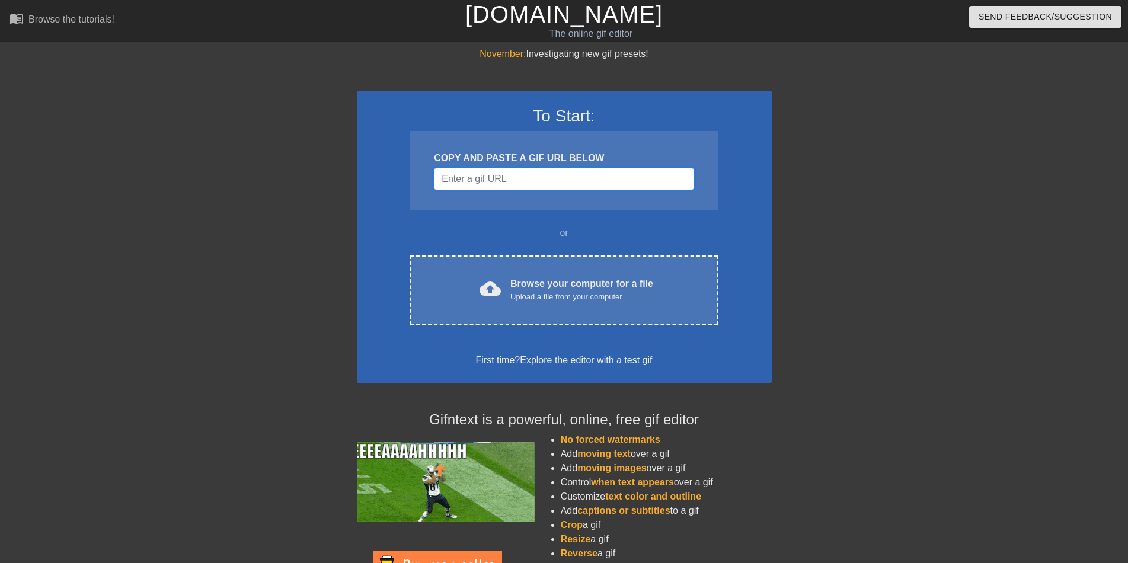
click at [527, 182] on input "Username" at bounding box center [564, 179] width 260 height 23
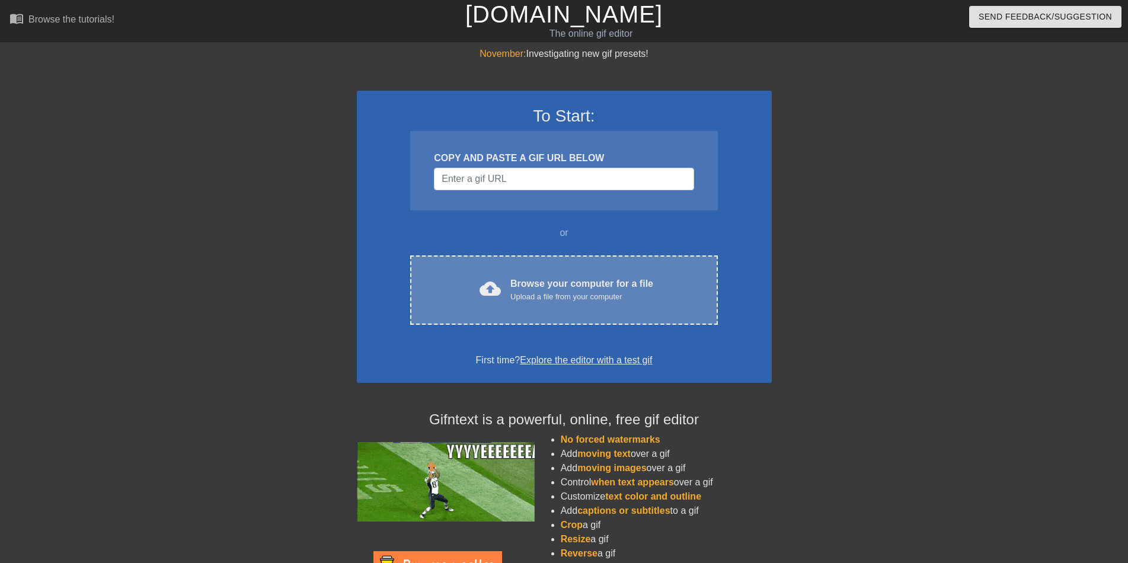
click at [537, 286] on div "Browse your computer for a file Upload a file from your computer" at bounding box center [581, 290] width 143 height 26
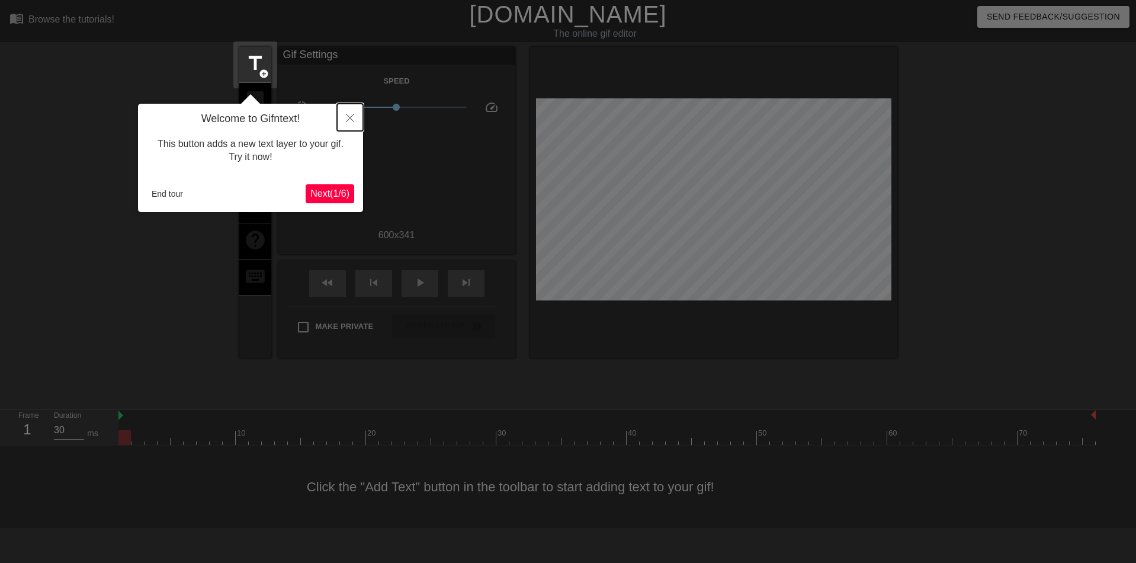
click at [346, 123] on button "Close" at bounding box center [350, 117] width 26 height 27
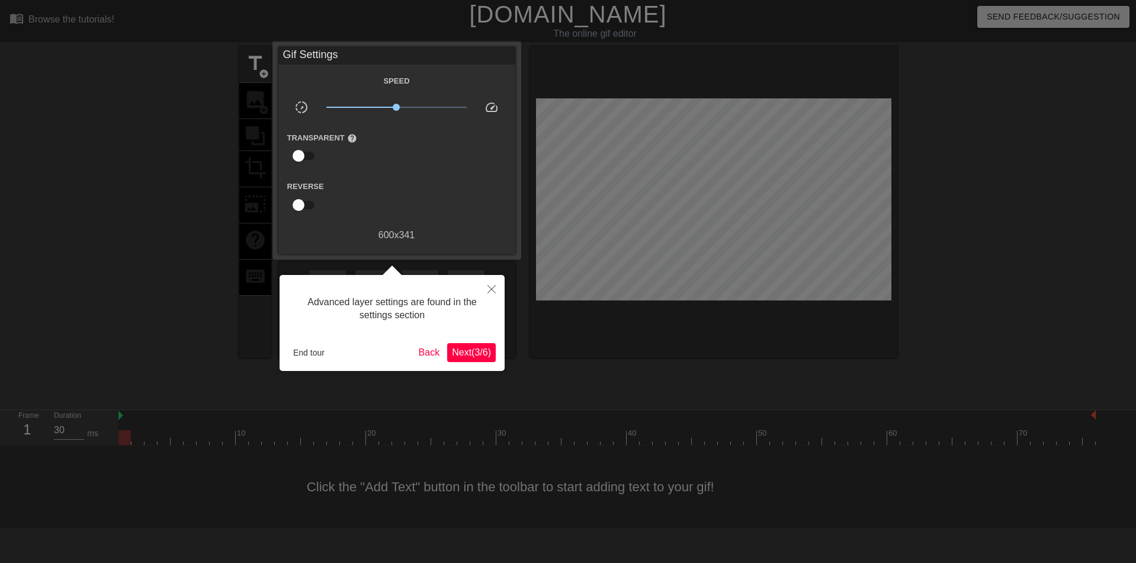
scroll to position [10, 0]
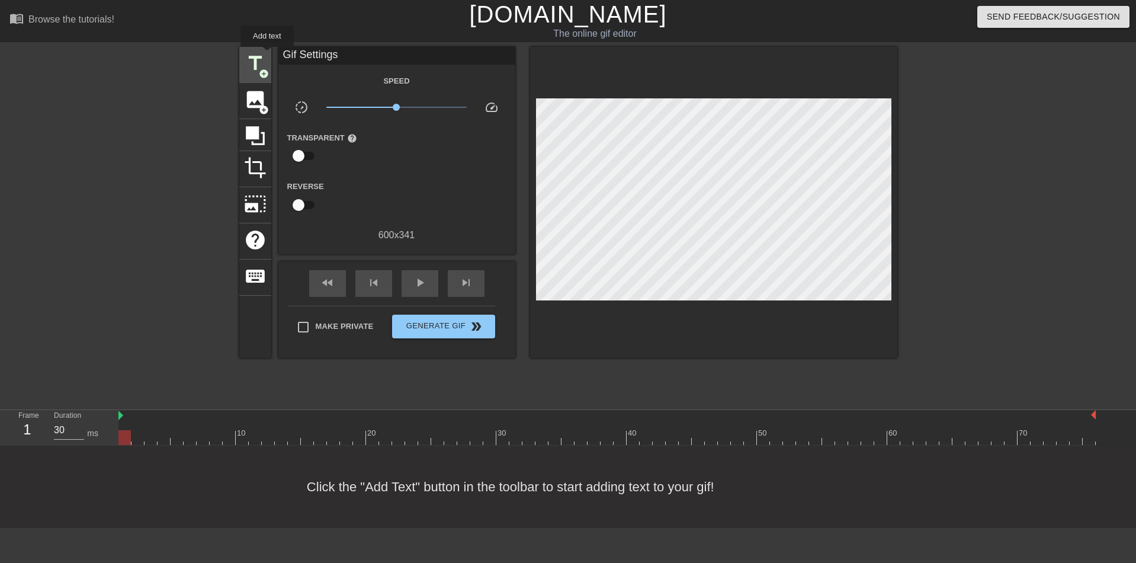
click at [263, 59] on span "title" at bounding box center [255, 63] width 23 height 23
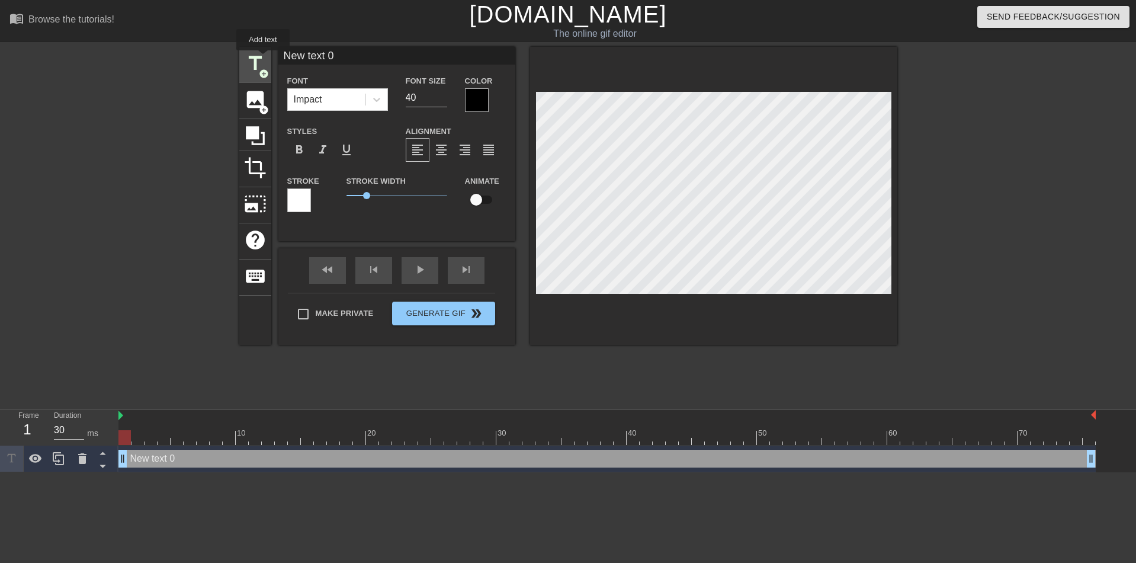
scroll to position [0, 0]
click at [329, 99] on div "Impact" at bounding box center [327, 99] width 78 height 21
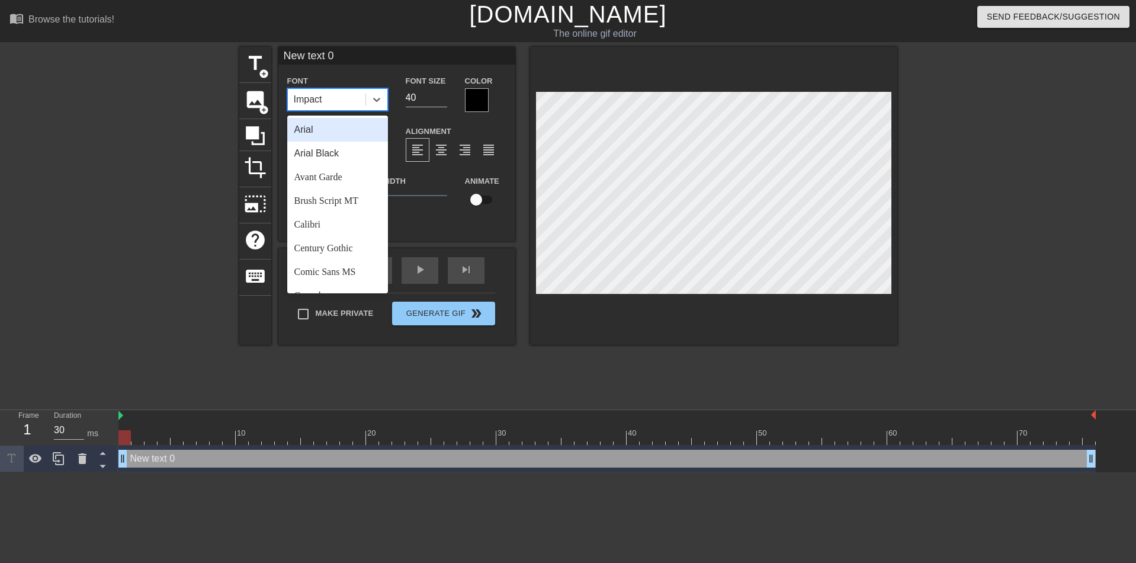
drag, startPoint x: 331, startPoint y: 100, endPoint x: 318, endPoint y: 100, distance: 13.0
click at [318, 100] on div "Impact" at bounding box center [327, 99] width 78 height 21
click at [332, 234] on div "Times New Roman" at bounding box center [337, 246] width 101 height 24
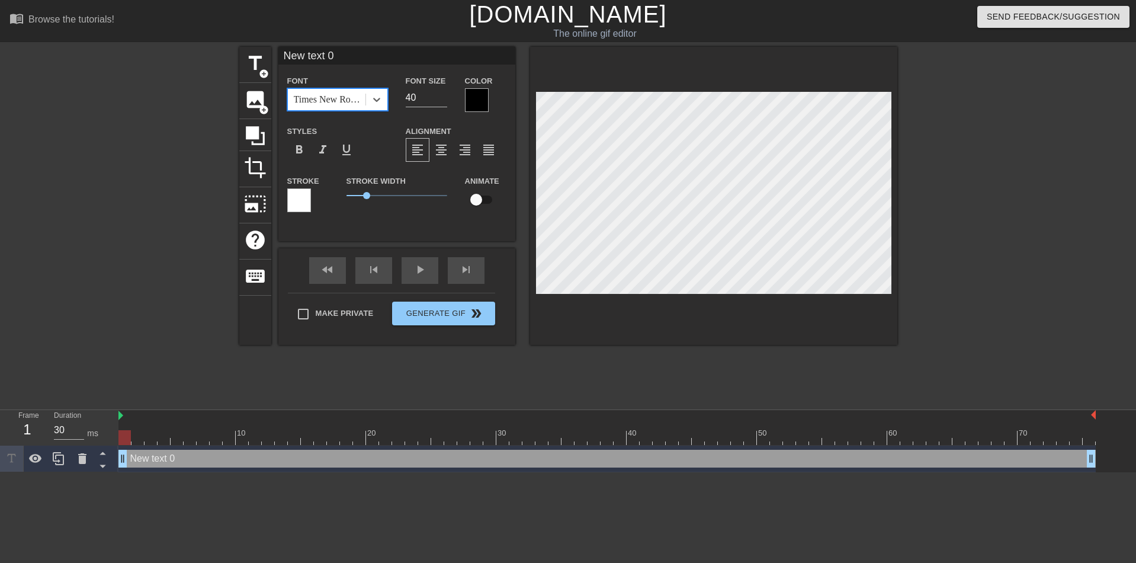
click at [473, 104] on div at bounding box center [477, 100] width 24 height 24
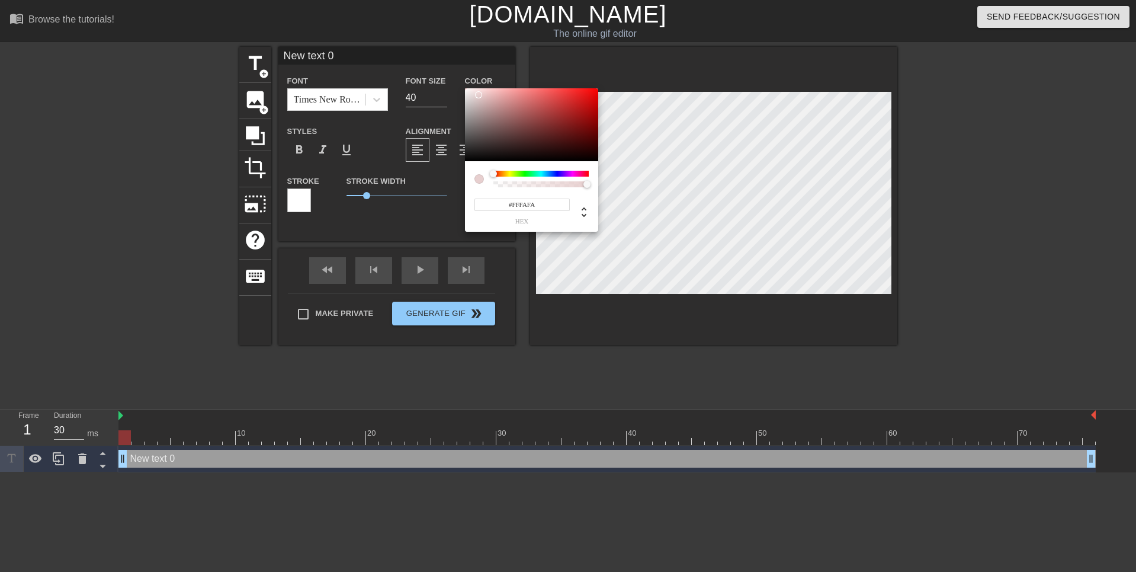
type input "#FFFFFF"
drag, startPoint x: 478, startPoint y: 120, endPoint x: 434, endPoint y: 67, distance: 69.0
click at [434, 67] on div "#FFFFFF hex" at bounding box center [568, 286] width 1136 height 572
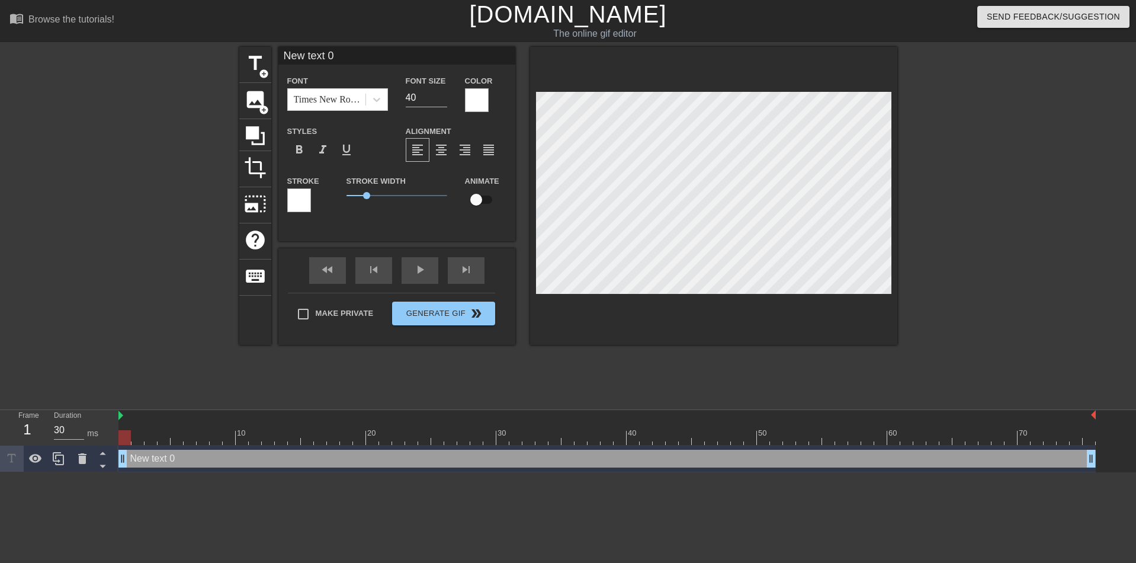
click at [155, 460] on div "New text 0 drag_handle drag_handle" at bounding box center [608, 459] width 978 height 18
type input "В"
type textarea "В"
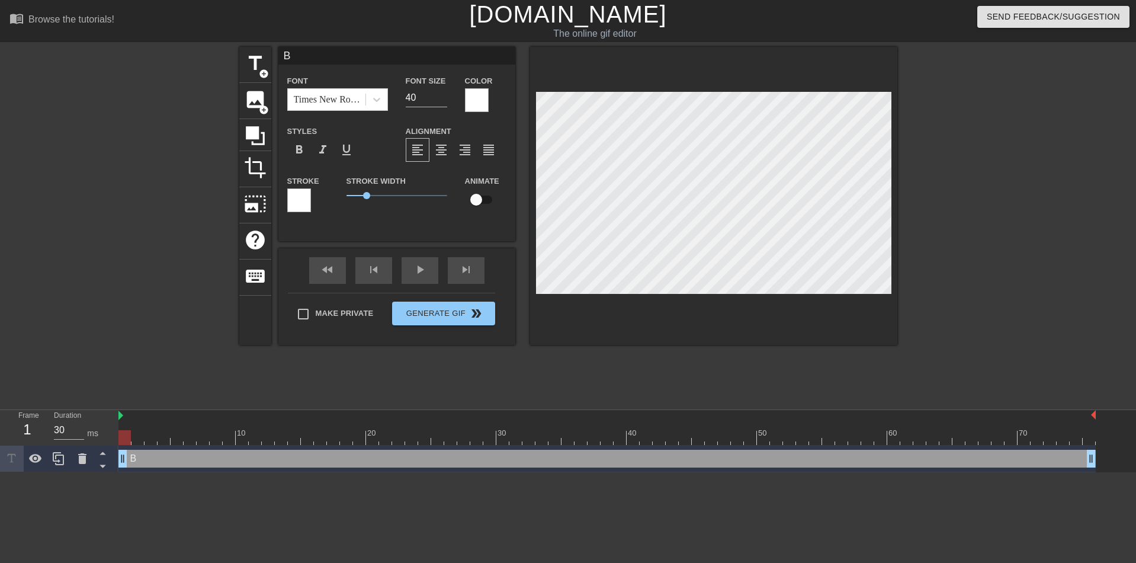
type input "Вф"
type textarea "Вф"
type input "Вфт"
type textarea "Вфт"
type input "Вф"
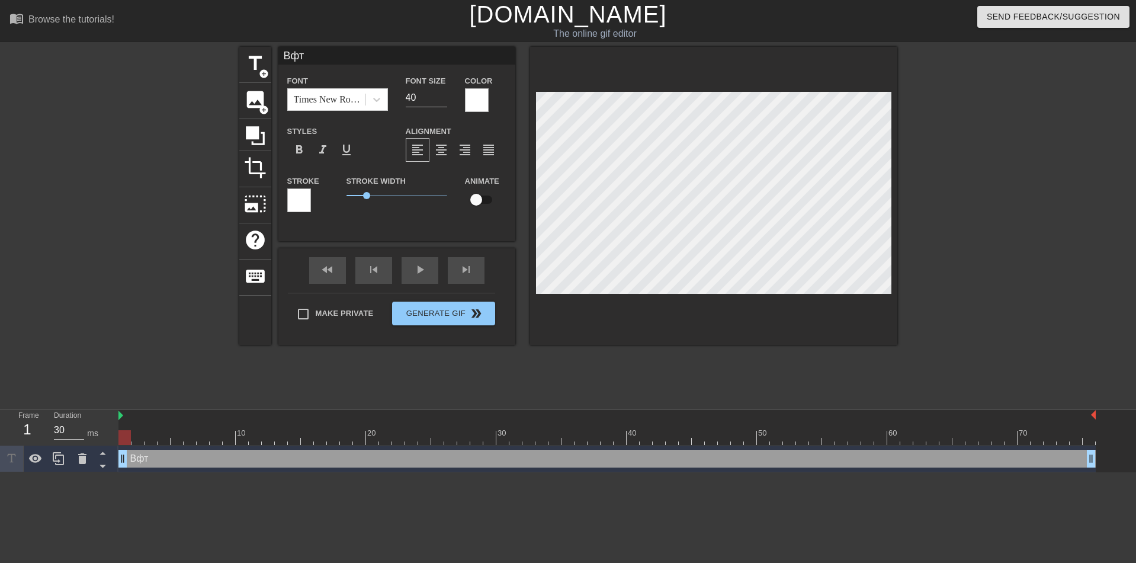
type textarea "Вф"
type input "В"
type textarea "В"
type input "D"
type textarea "D"
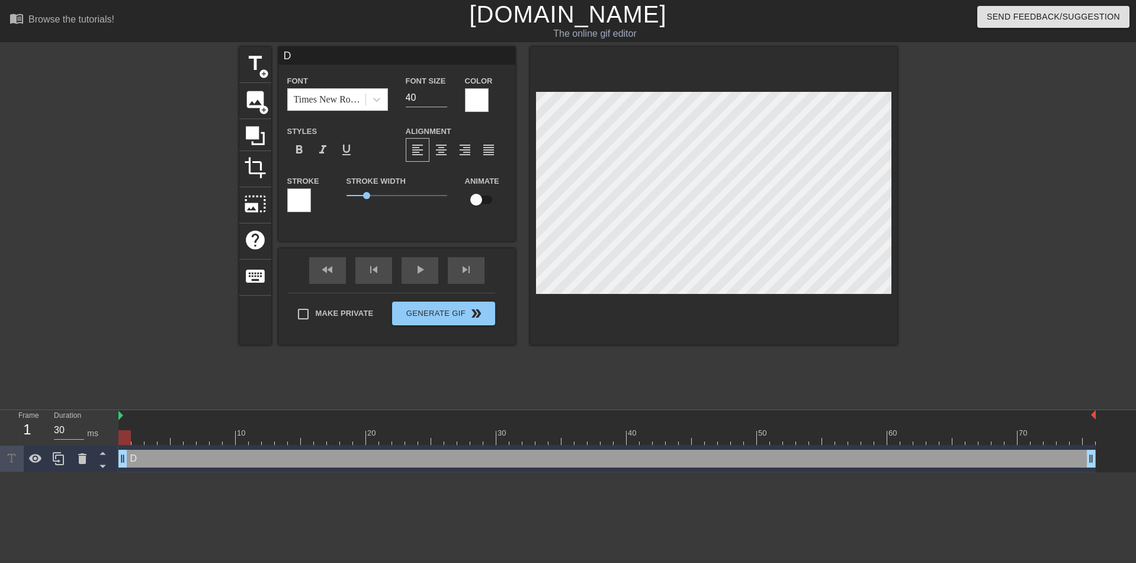
type input "Da"
type textarea "Da"
type input "[PERSON_NAME]"
type textarea "[PERSON_NAME]"
type input "[PERSON_NAME]"
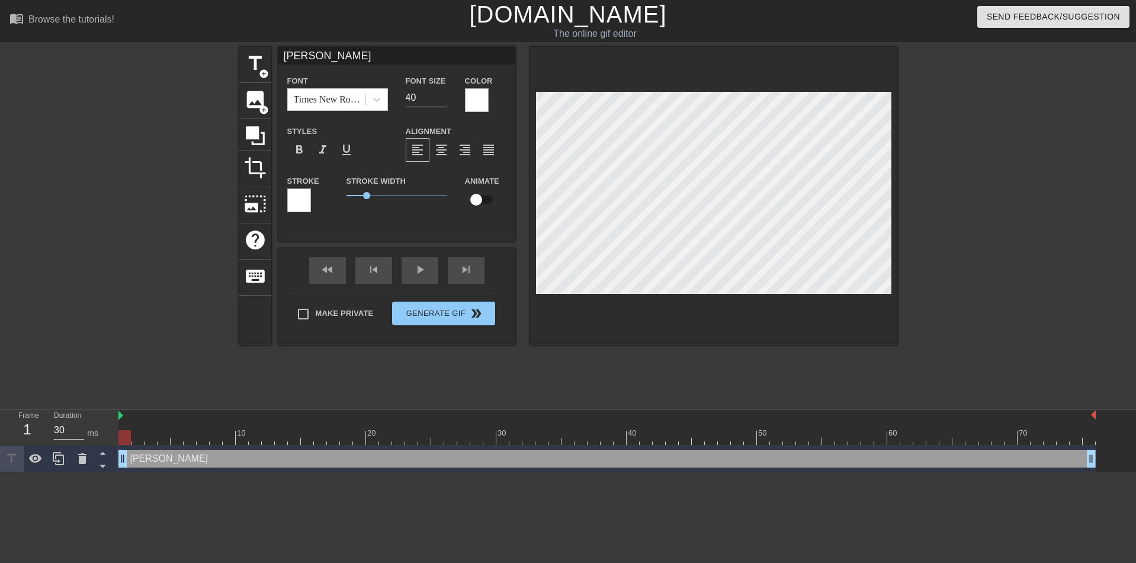
type textarea "[PERSON_NAME]"
type input "Danar"
type textarea "Danar"
type input "Danari"
type textarea "Danari"
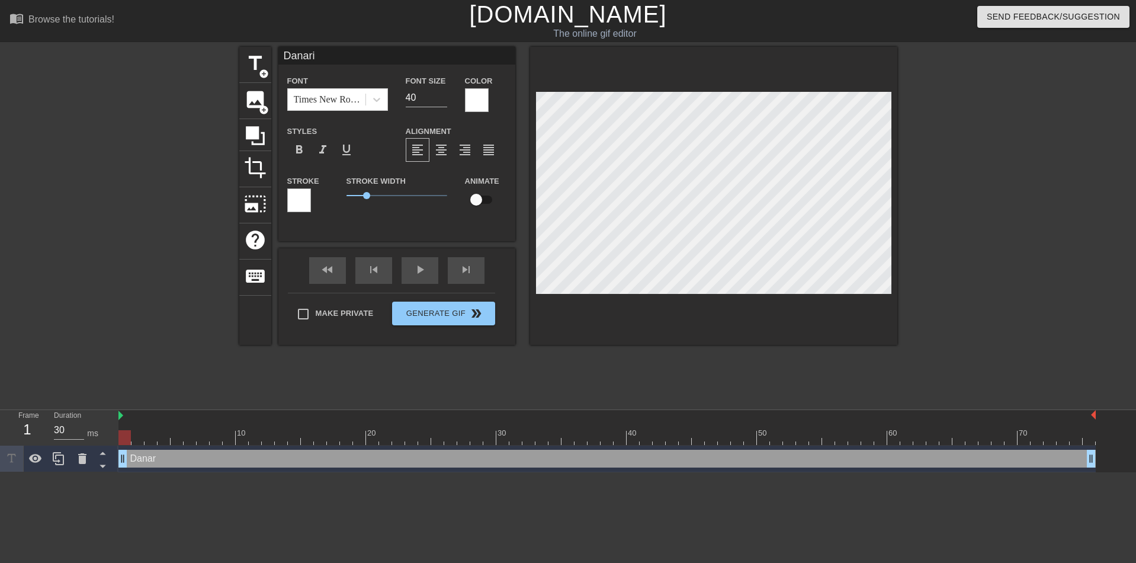
type input "Danariu"
type textarea "Danariu"
type input "[PERSON_NAME]"
type textarea "[PERSON_NAME]"
type input "[PERSON_NAME]"
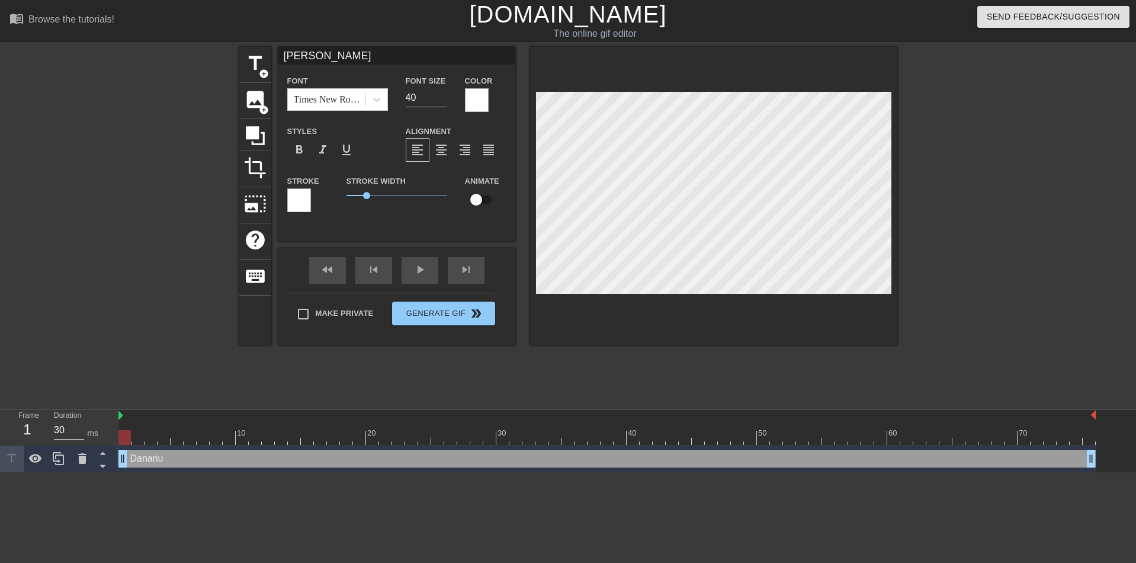
type textarea "[PERSON_NAME]"
type input "[PERSON_NAME] i"
type textarea "[PERSON_NAME] i"
type input "Danarius is"
type textarea "Danarius is"
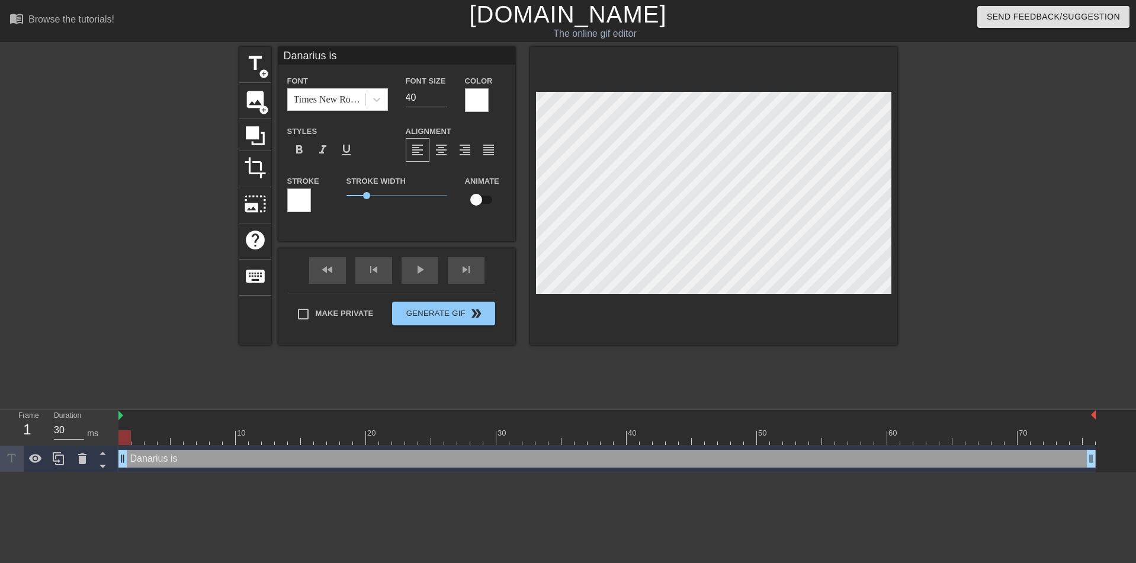
type input "Danarius is"
type textarea "Danarius is"
type input "[PERSON_NAME] is t"
type textarea "[PERSON_NAME] is t"
type input "[PERSON_NAME] is ty"
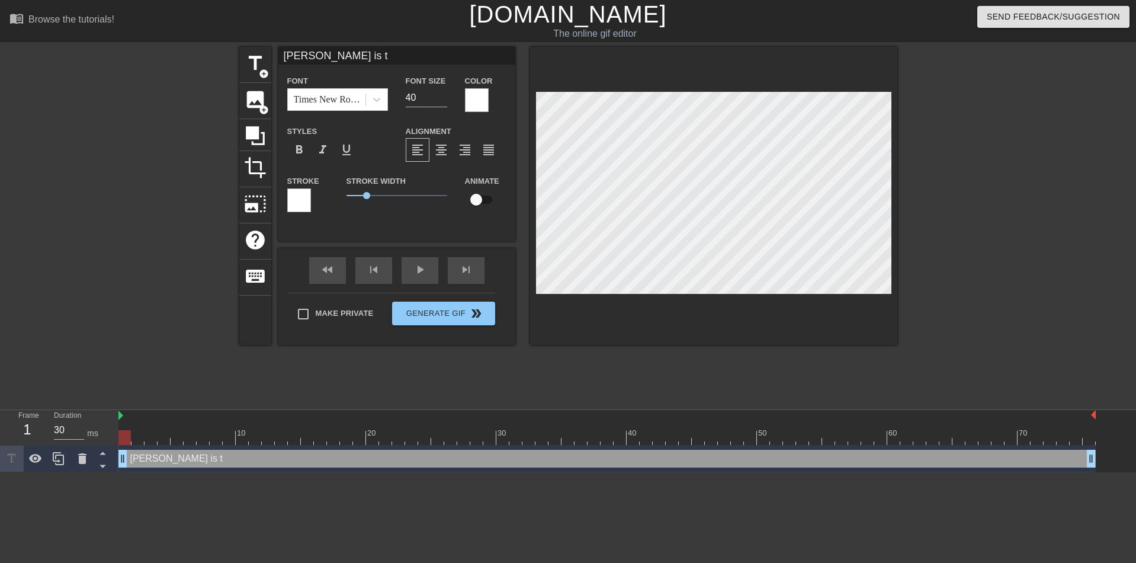
type textarea "[PERSON_NAME] is ty"
type input "Danarius is typ"
type textarea "Danarius is typ"
type input "Danarius is typi"
type textarea "Danarius is typi"
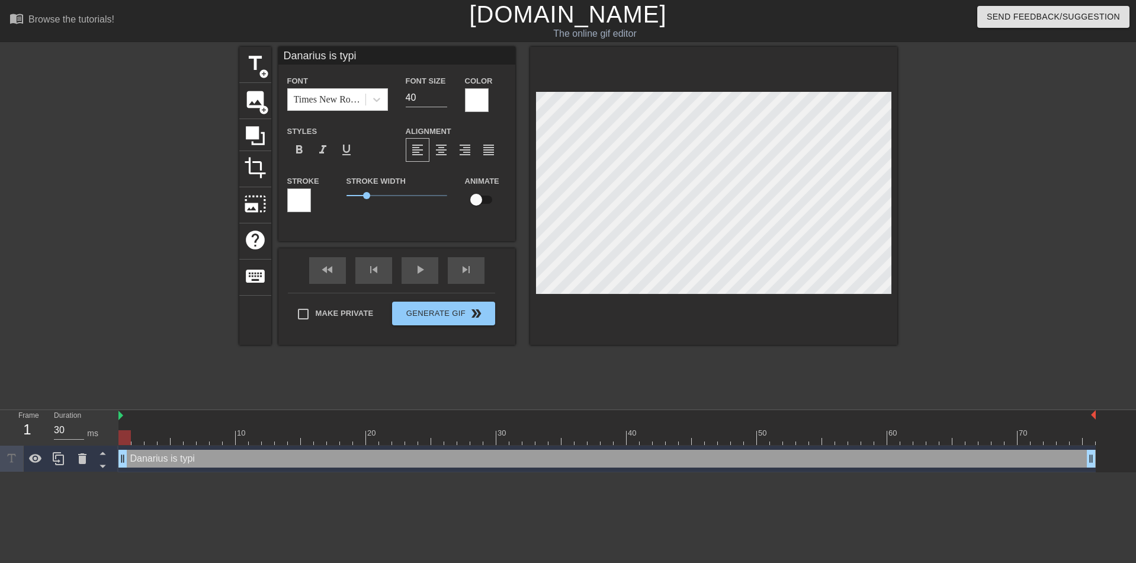
type input "Danarius is typin"
type textarea "Danarius is typin"
type input "Danarius is typing"
type textarea "Danarius is typing"
type input "Danarius is typing."
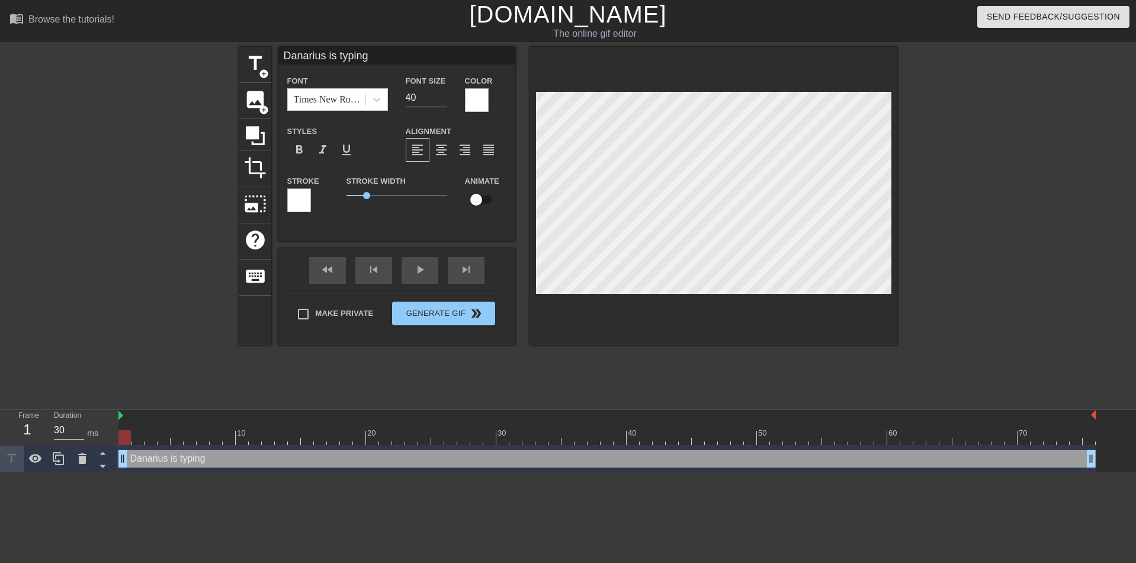
type textarea "Danarius is typing."
type input "Danarius is typing.."
type textarea "Danarius is typing.."
type input "Danarius is typing..."
type textarea "Danarius is typing..."
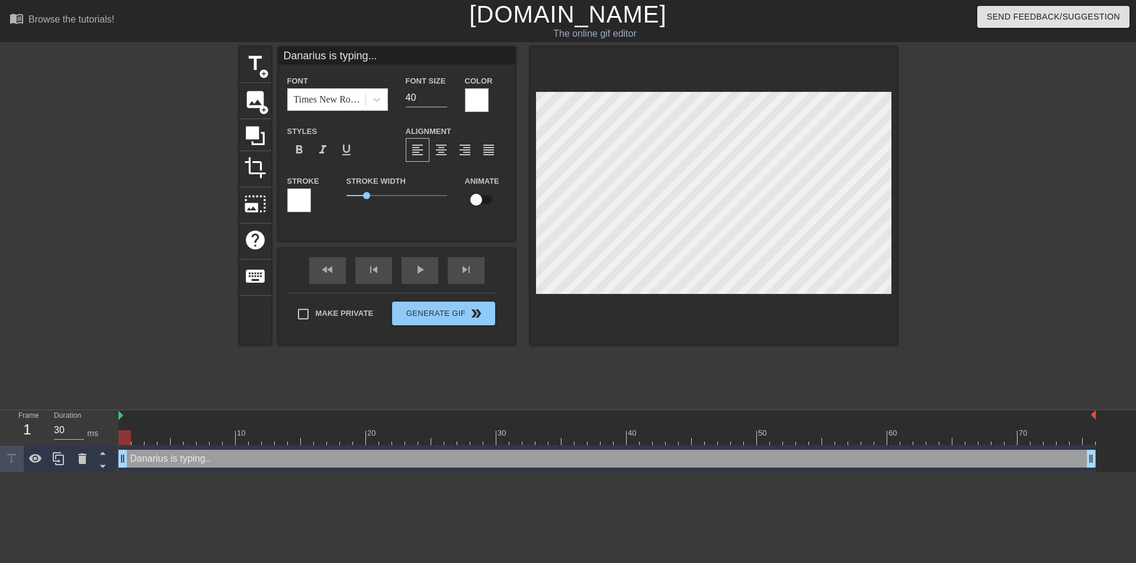
scroll to position [4, 31]
type input "Danarius is typing...."
type textarea "Danarius is typing...."
type input "Danarius is typing..."
type textarea "Danarius is typing..."
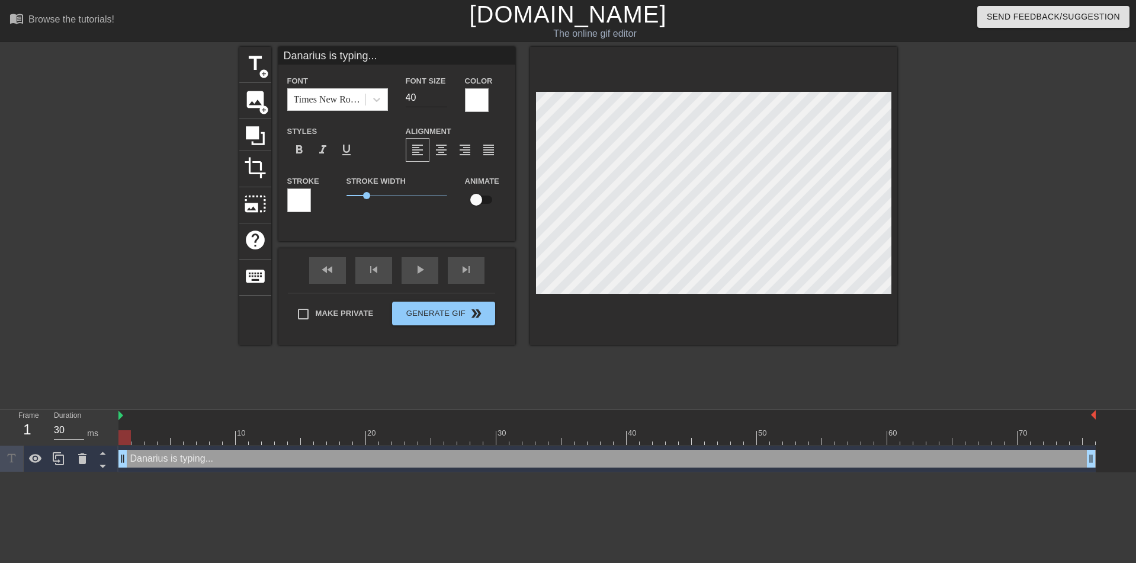
click at [416, 98] on input "40" at bounding box center [426, 97] width 41 height 19
type input "4"
click at [416, 98] on input "150" at bounding box center [426, 97] width 41 height 19
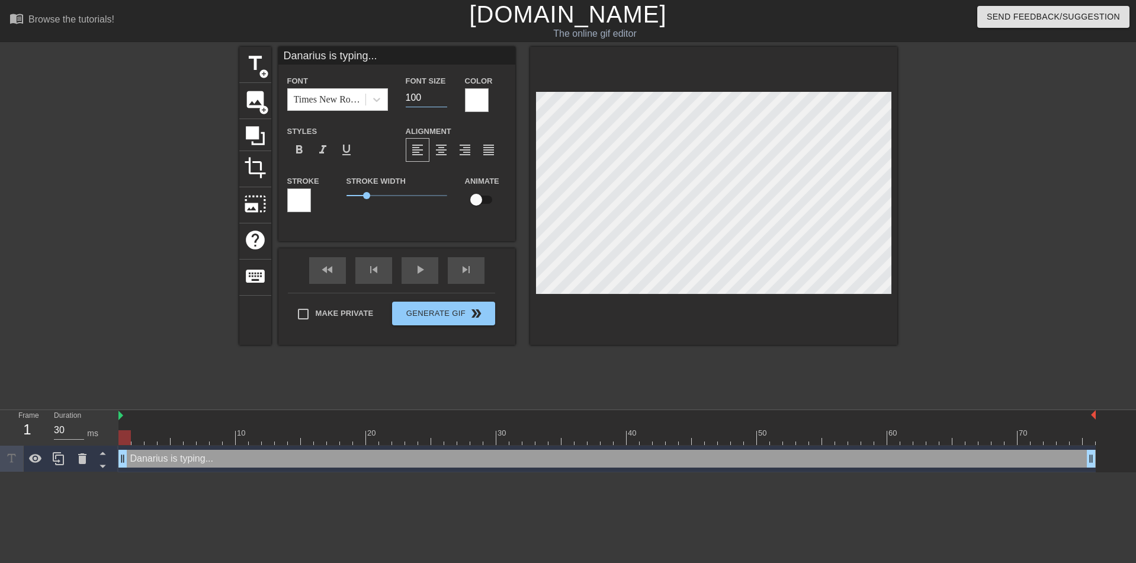
click at [416, 98] on input "100" at bounding box center [426, 97] width 41 height 19
type input "75"
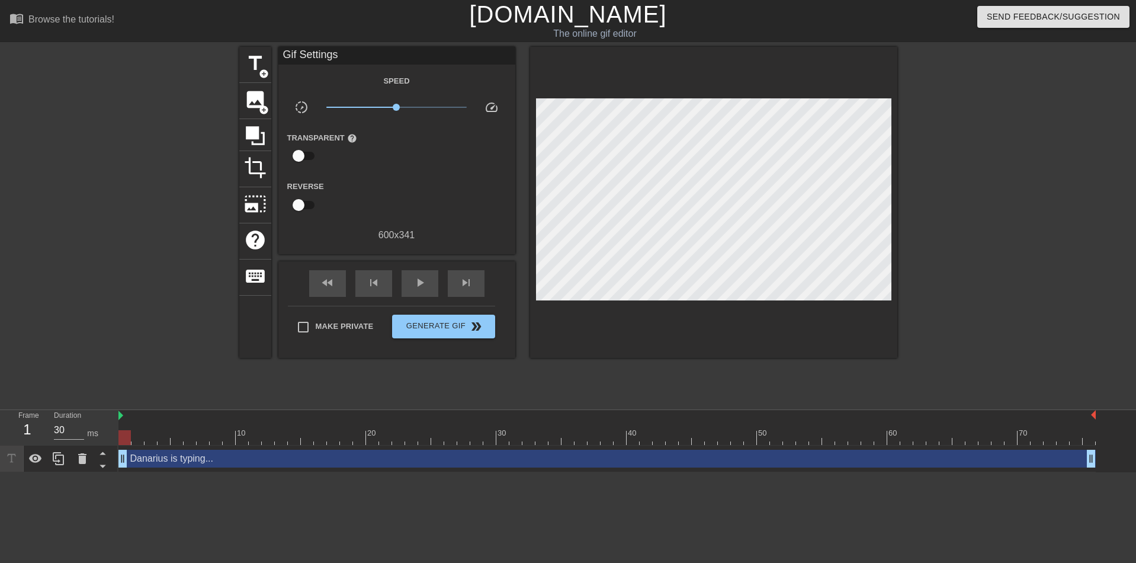
click at [725, 298] on div at bounding box center [713, 202] width 367 height 311
click at [665, 331] on div at bounding box center [713, 202] width 367 height 311
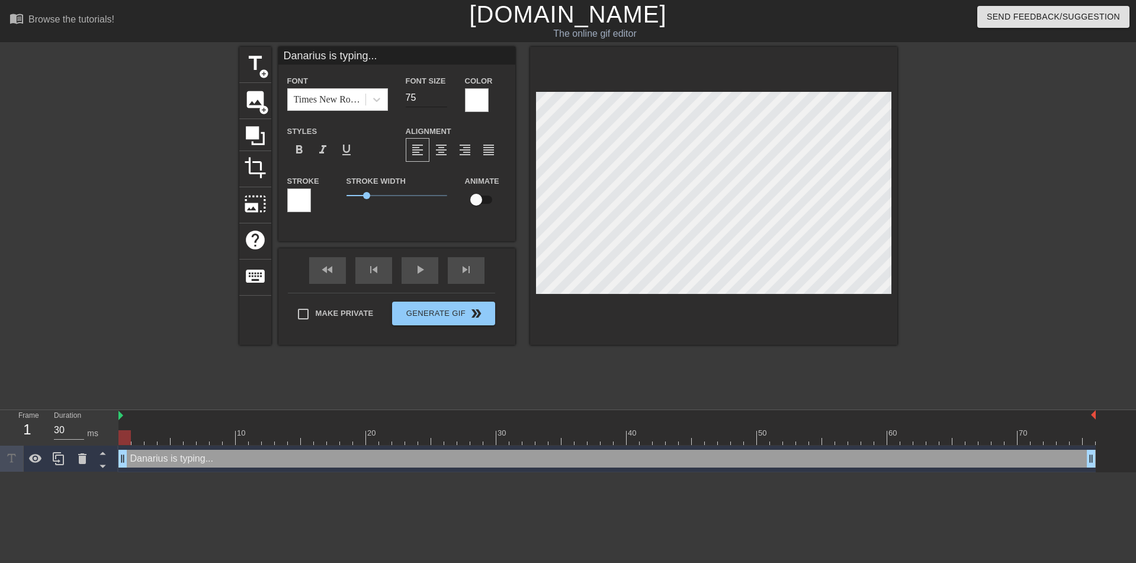
click at [430, 95] on input "75" at bounding box center [426, 97] width 41 height 19
type input "50"
click at [783, 325] on div at bounding box center [713, 196] width 367 height 298
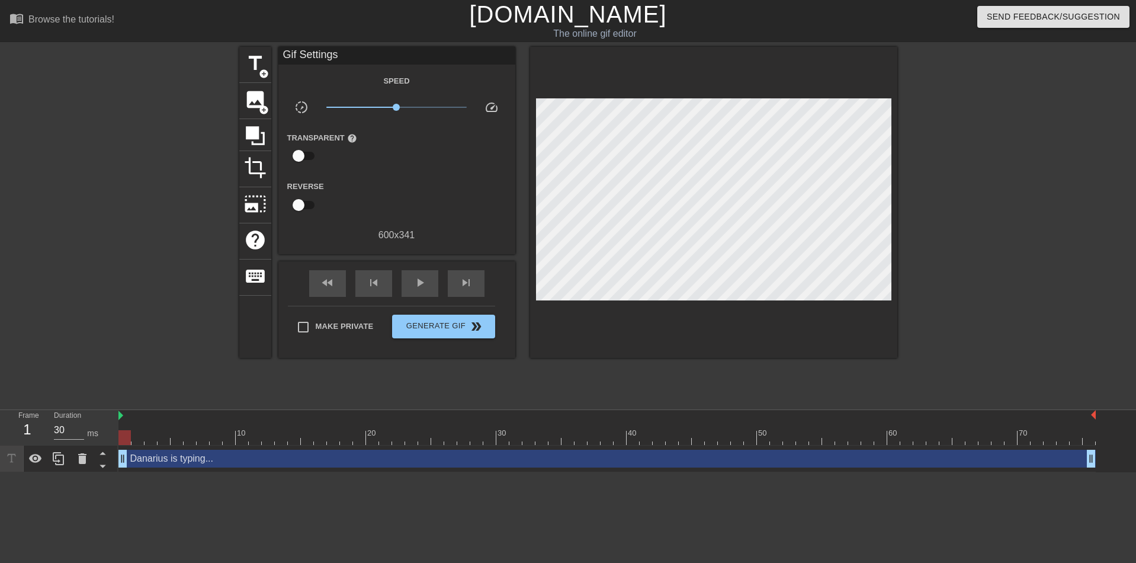
click at [934, 313] on div at bounding box center [1001, 225] width 178 height 356
click at [407, 287] on div "play_arrow" at bounding box center [420, 283] width 37 height 27
type input "40"
click at [458, 330] on span "Generate Gif double_arrow" at bounding box center [443, 326] width 93 height 14
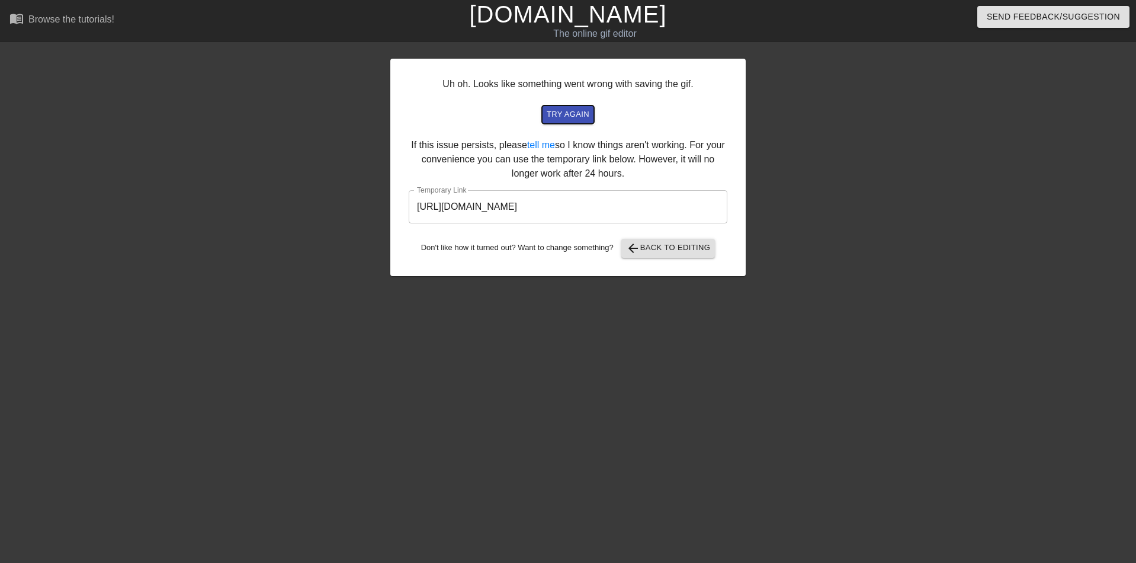
click at [577, 115] on span "try again" at bounding box center [568, 115] width 43 height 14
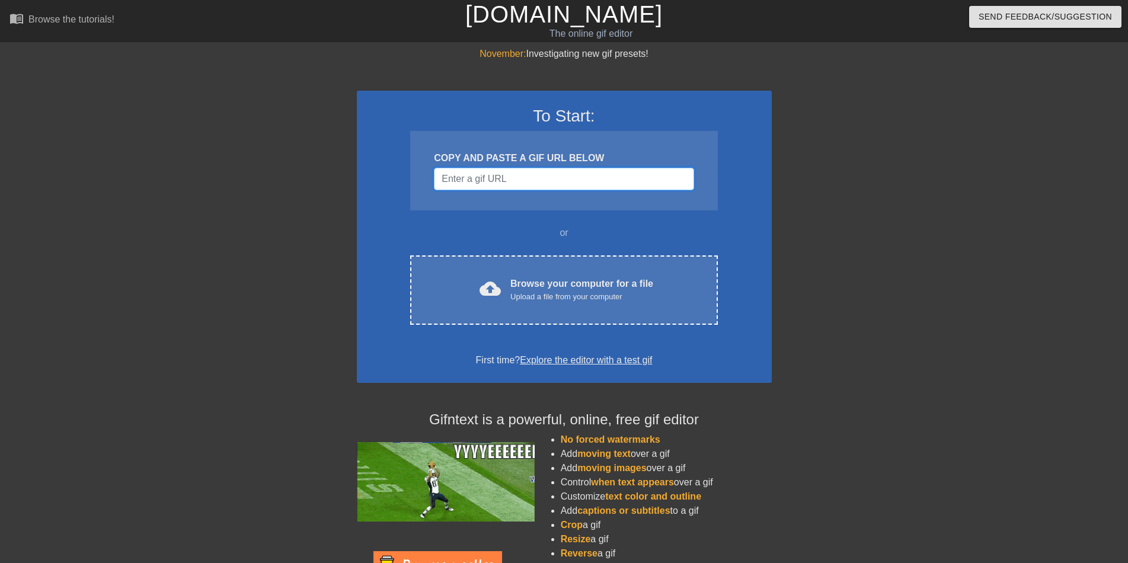
click at [475, 180] on input "Username" at bounding box center [564, 179] width 260 height 23
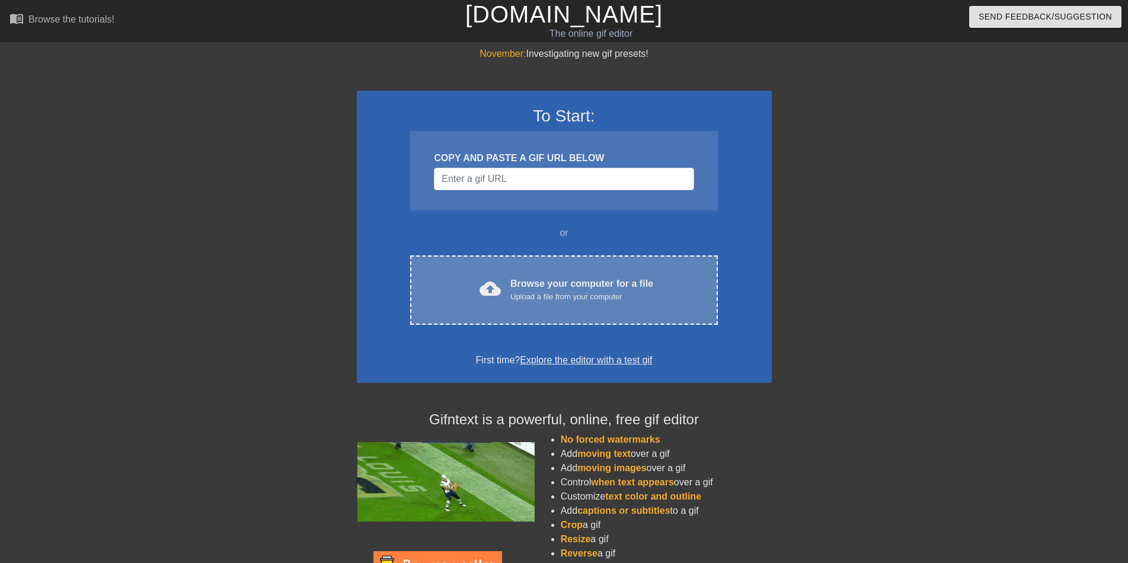
click at [566, 300] on div "Upload a file from your computer" at bounding box center [581, 297] width 143 height 12
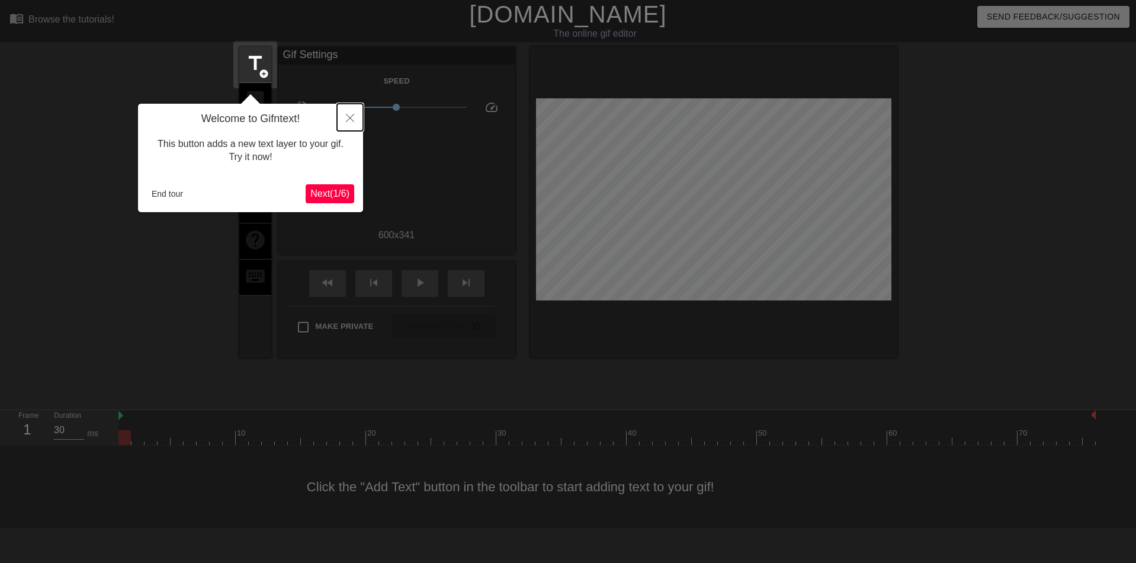
click at [353, 116] on icon "Close" at bounding box center [350, 118] width 8 height 8
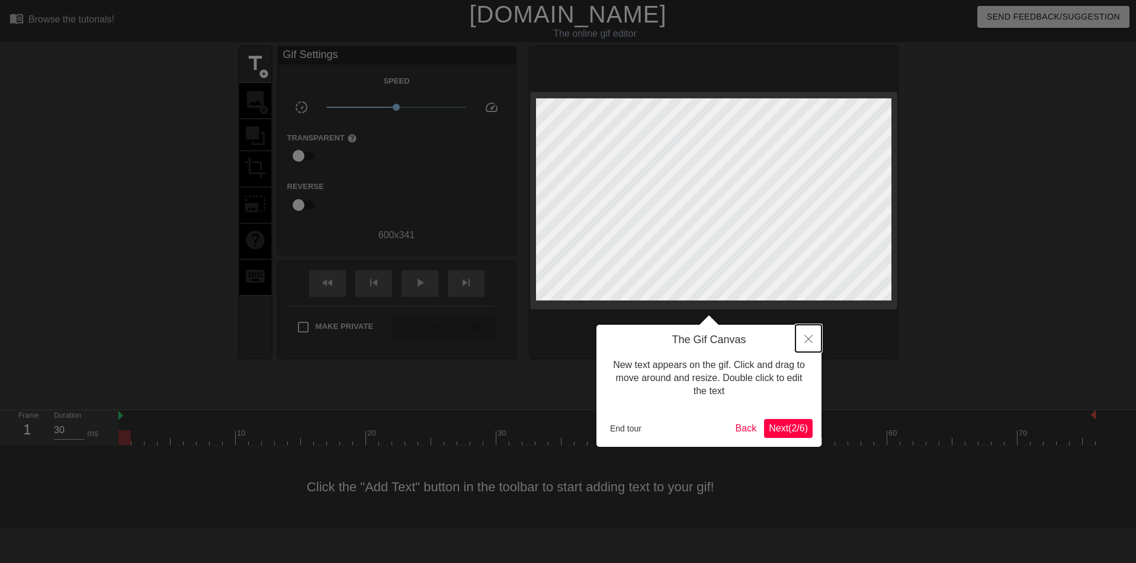
click at [801, 340] on button "Close" at bounding box center [809, 338] width 26 height 27
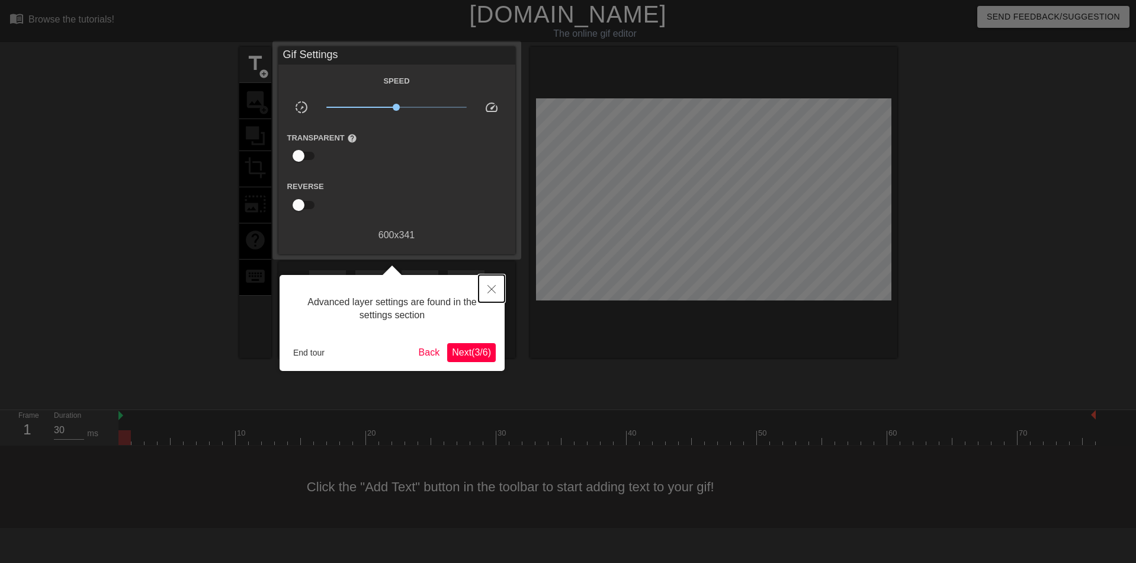
click at [491, 292] on icon "Close" at bounding box center [492, 289] width 8 height 8
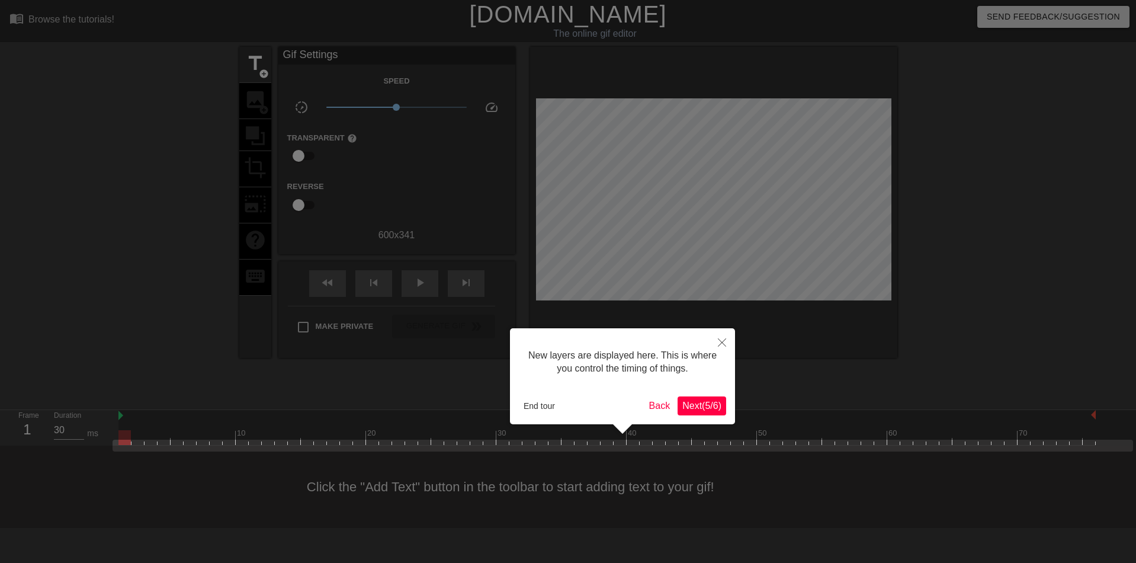
scroll to position [10, 0]
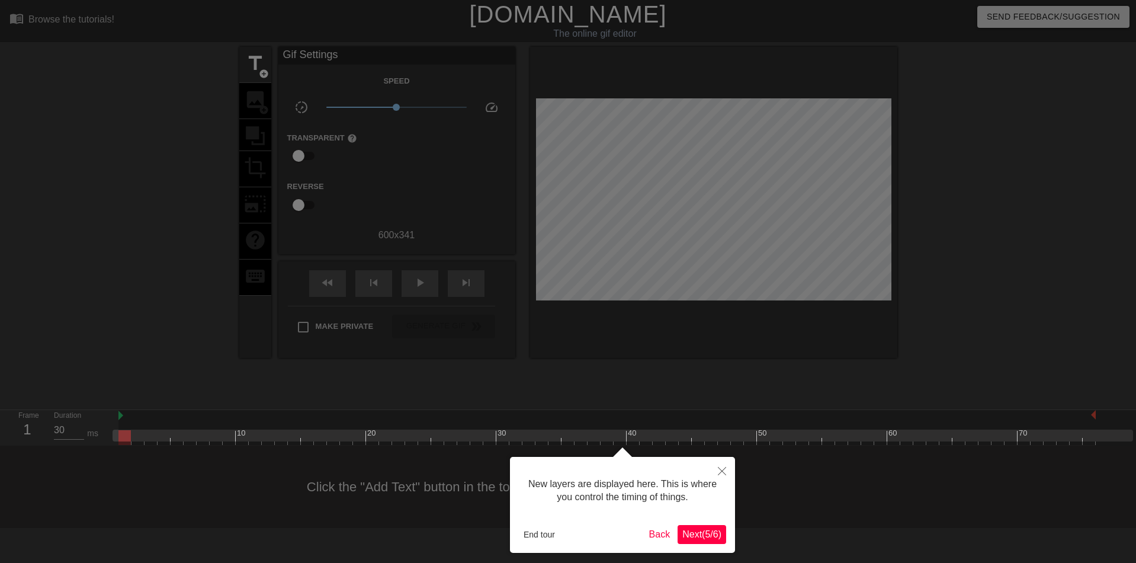
click at [704, 529] on span "Next ( 5 / 6 )" at bounding box center [702, 534] width 39 height 10
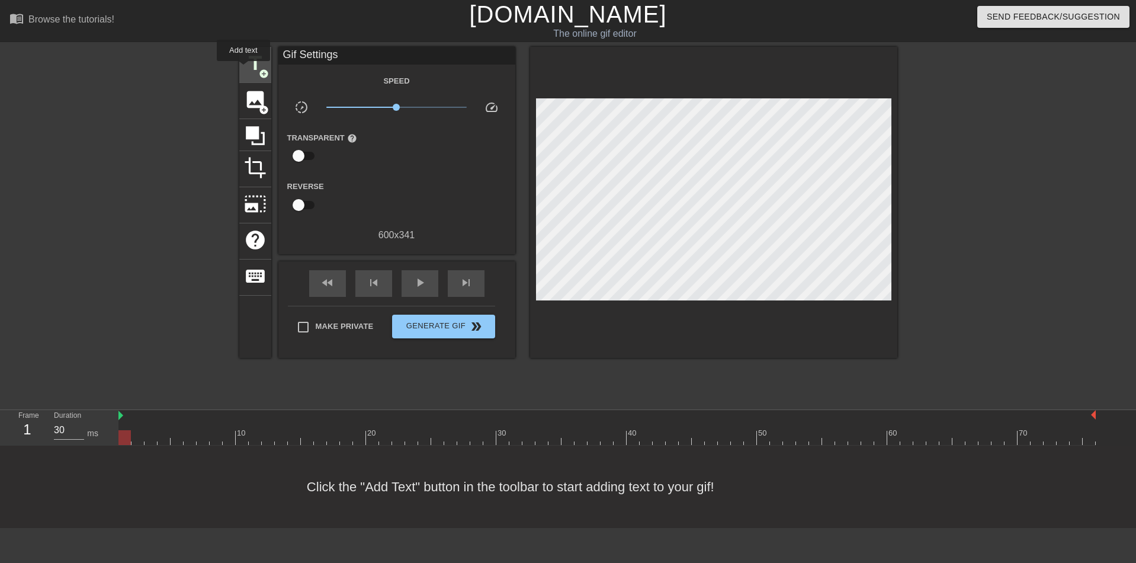
click at [247, 69] on span "title" at bounding box center [255, 63] width 23 height 23
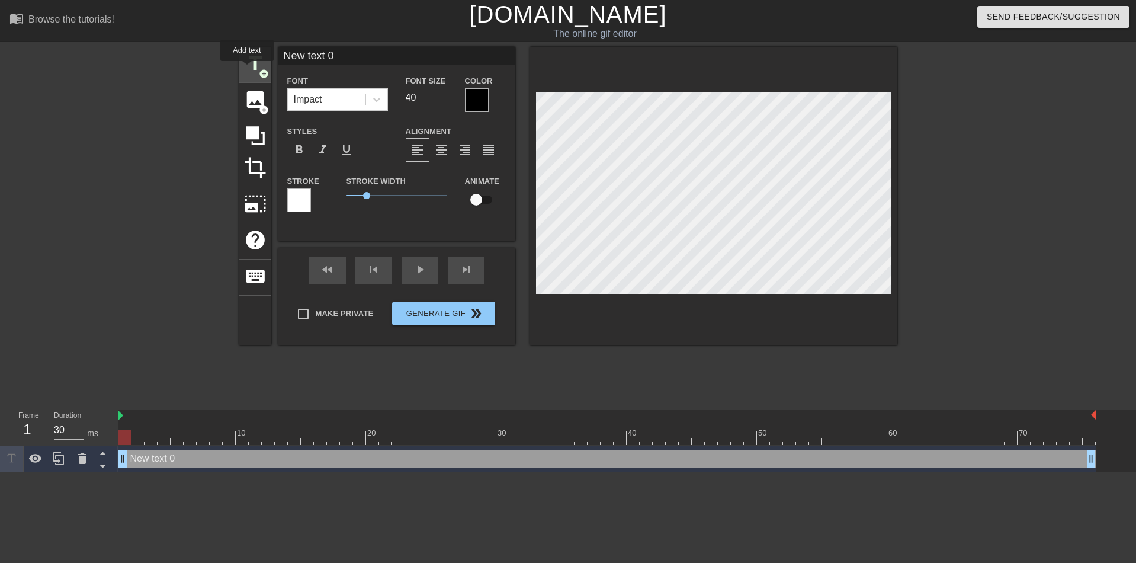
scroll to position [0, 0]
click at [372, 96] on icon at bounding box center [377, 100] width 12 height 12
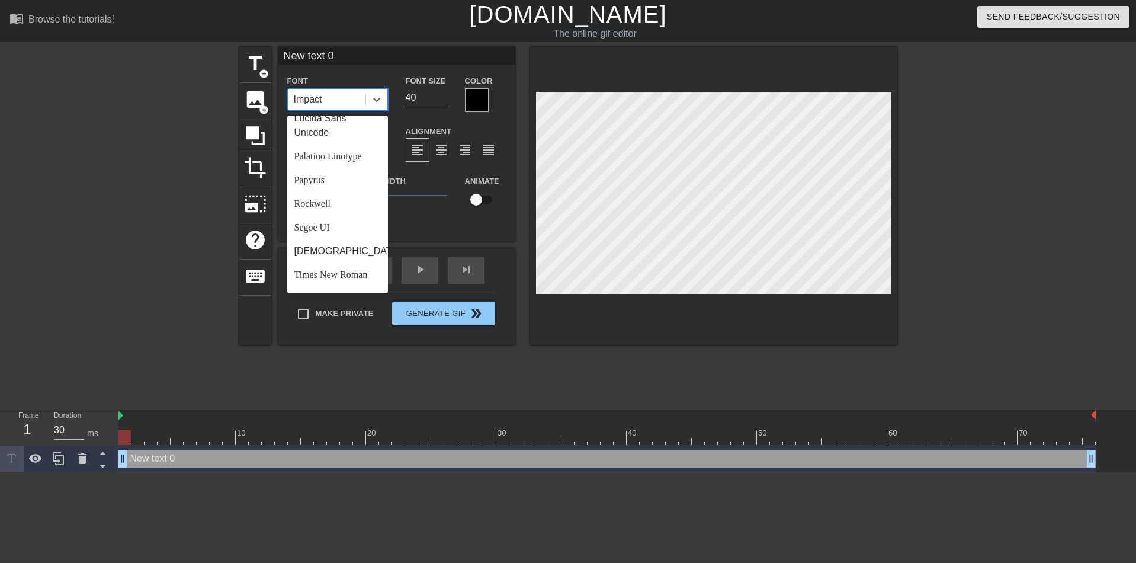
scroll to position [424, 0]
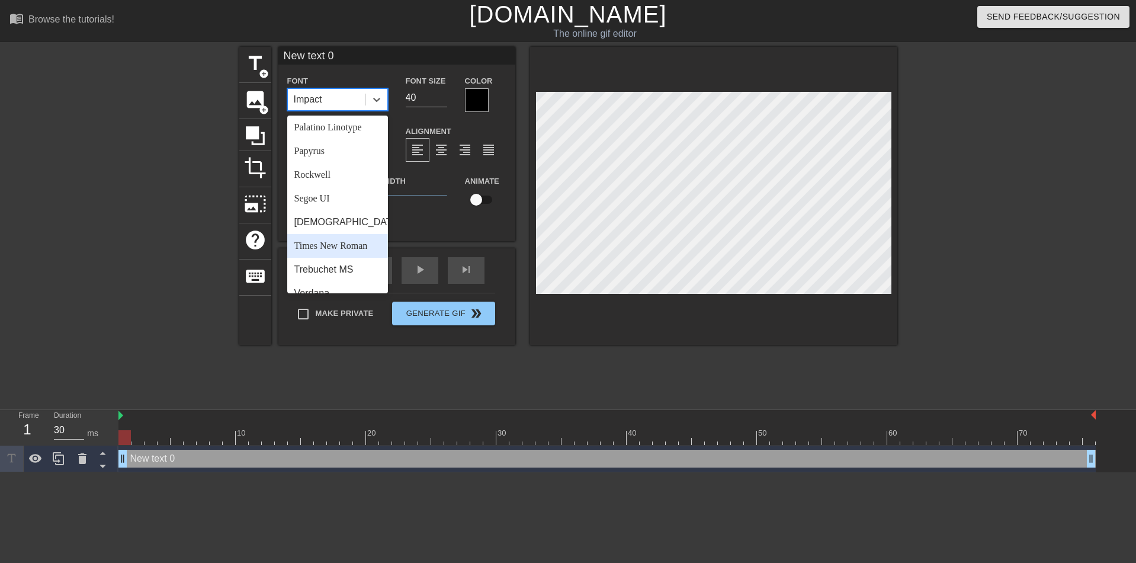
click at [356, 234] on div "Times New Roman" at bounding box center [337, 246] width 101 height 24
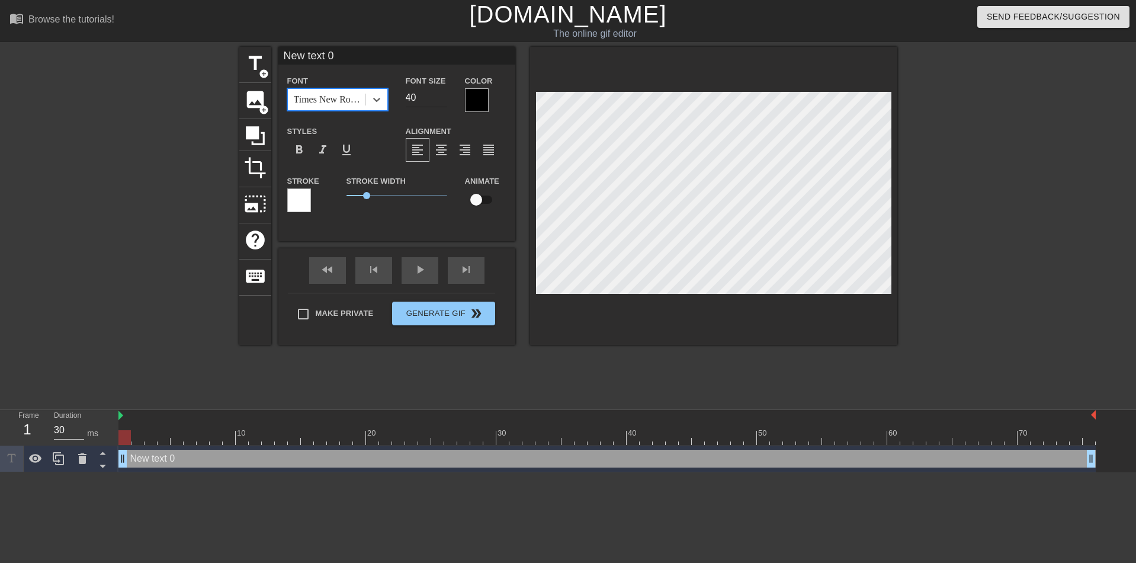
click at [431, 95] on input "40" at bounding box center [426, 97] width 41 height 19
type input "50"
click at [466, 97] on div at bounding box center [477, 100] width 24 height 24
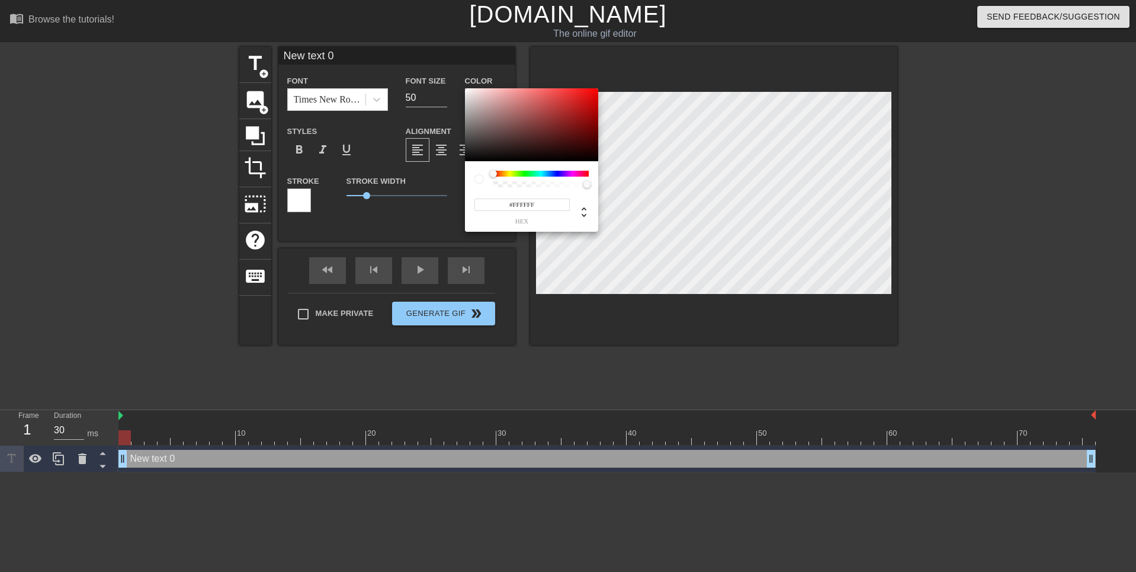
drag, startPoint x: 488, startPoint y: 140, endPoint x: 397, endPoint y: 50, distance: 127.8
click at [397, 50] on div "#FFFFFF hex" at bounding box center [568, 286] width 1136 height 572
type input "#FAFAFA"
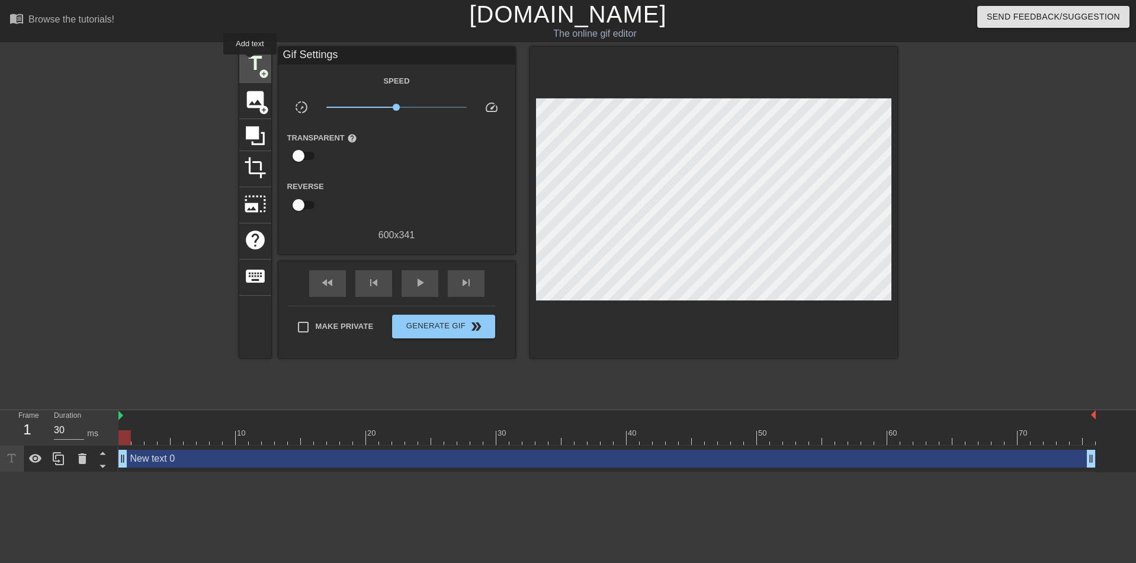
click at [251, 63] on span "title" at bounding box center [255, 63] width 23 height 23
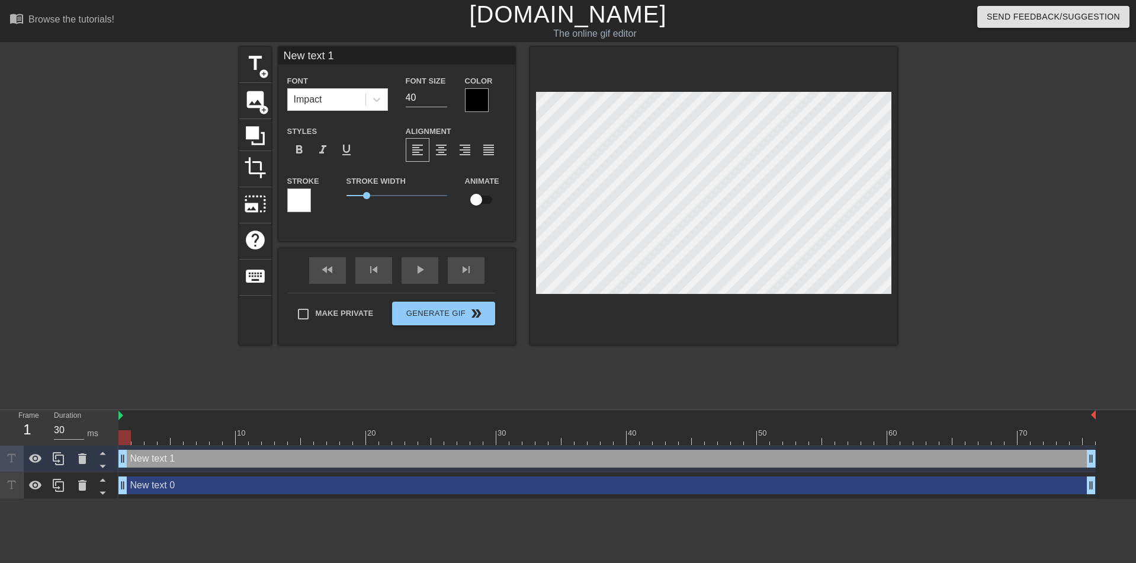
click at [475, 98] on div at bounding box center [477, 100] width 24 height 24
type input "New text 0"
type input "50"
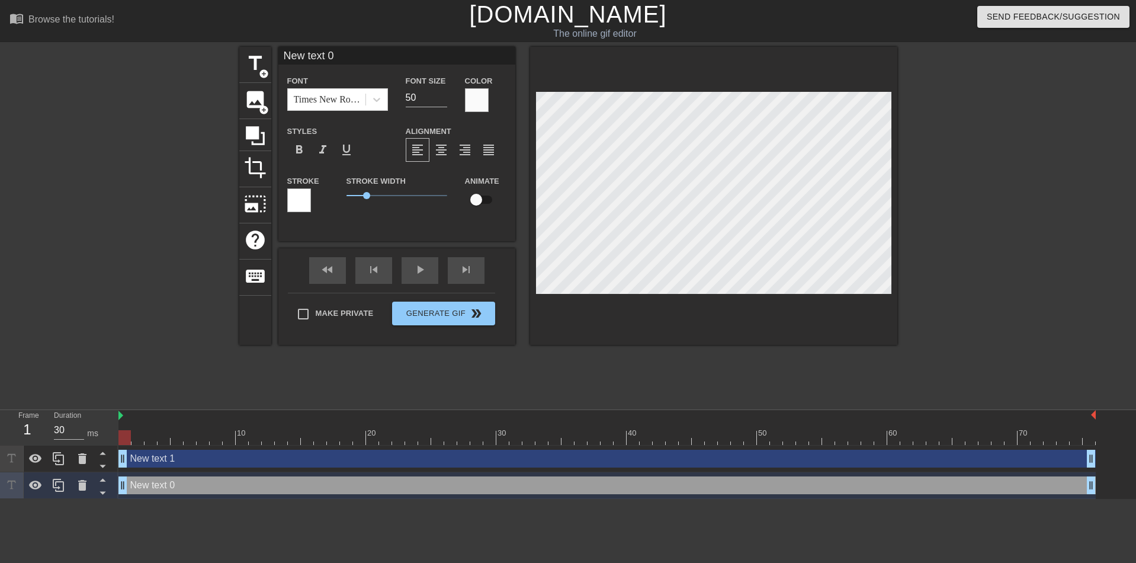
type input "New text 1"
type input "40"
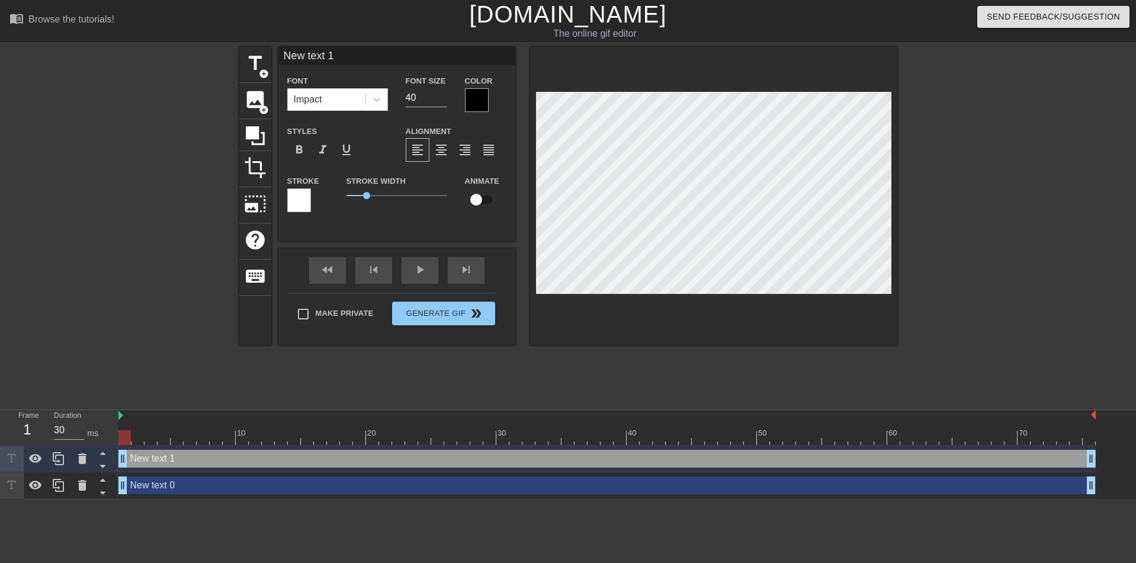
click at [196, 460] on div "New text 1 drag_handle drag_handle" at bounding box center [608, 459] width 978 height 18
click at [85, 458] on icon at bounding box center [82, 458] width 8 height 11
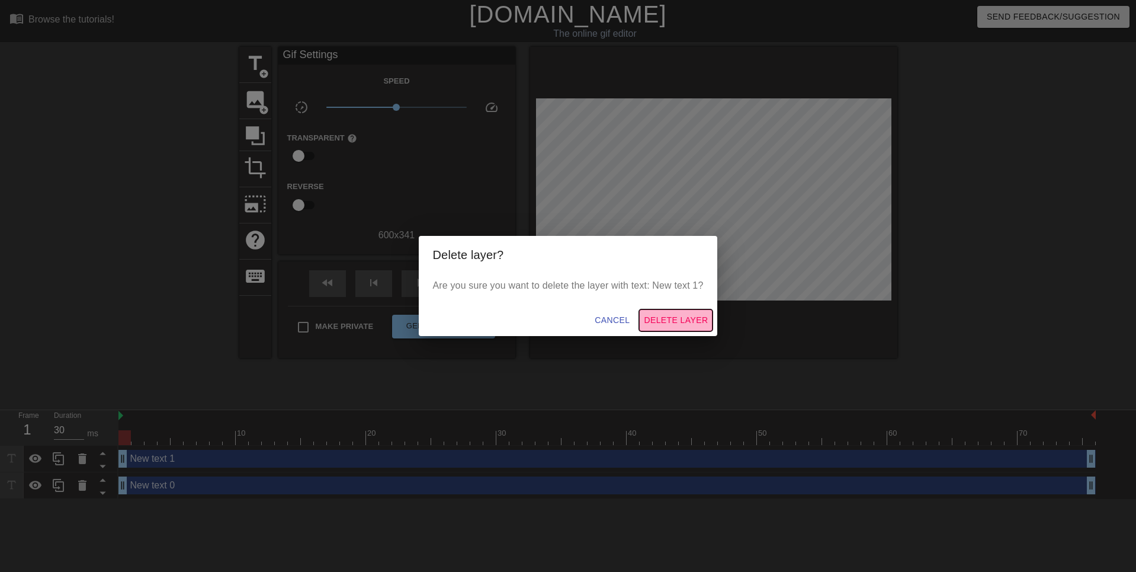
click at [677, 320] on span "Delete Layer" at bounding box center [676, 320] width 64 height 15
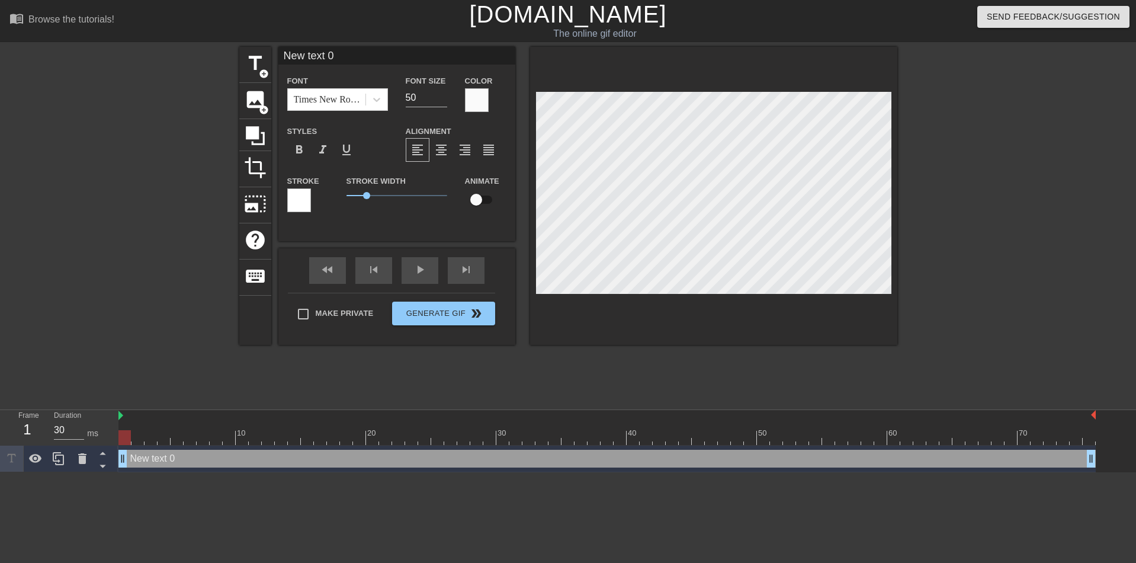
scroll to position [4, 6]
type input "D"
type textarea "D"
type input "Da"
type textarea "Da"
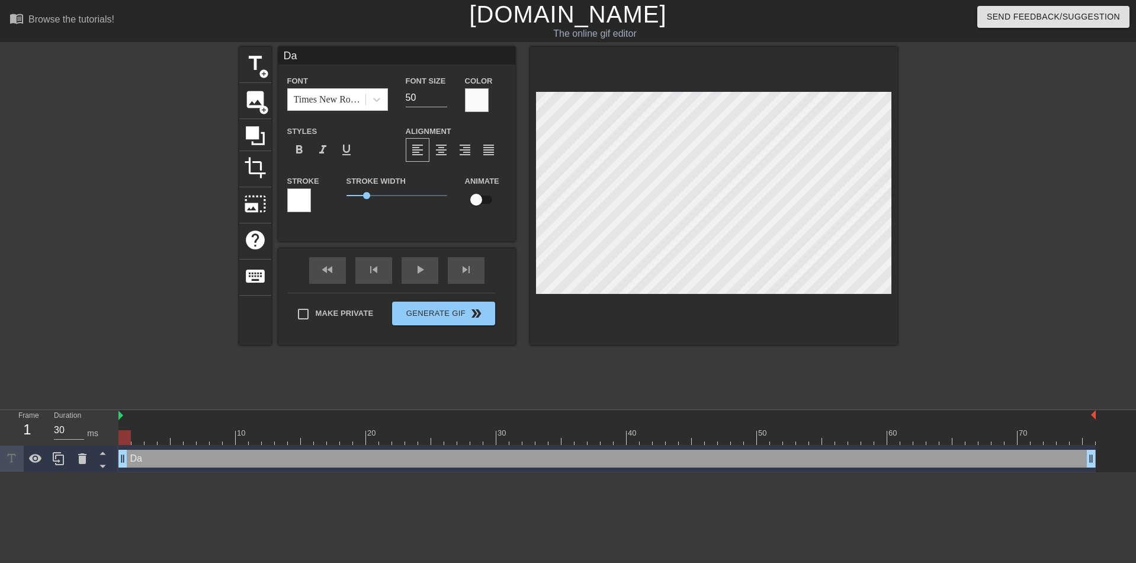
type input "[PERSON_NAME]"
type textarea "[PERSON_NAME]"
type input "[PERSON_NAME]"
type textarea "[PERSON_NAME]"
type input "Danar"
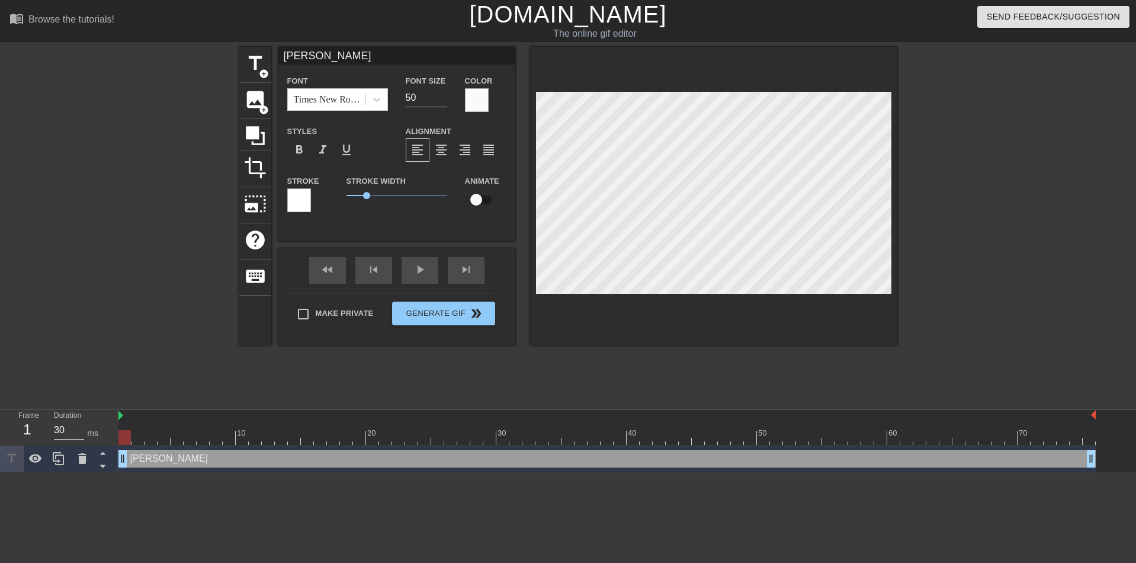
type textarea "Danar"
type input "Danari"
type textarea "Danari"
type input "Danariu"
type textarea "Danariu"
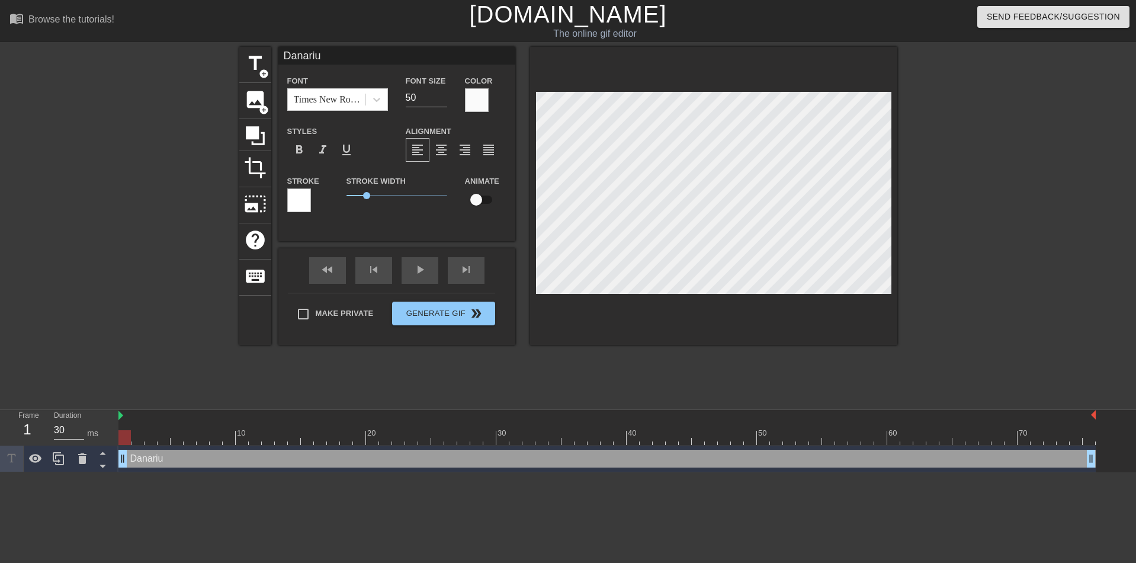
type input "[PERSON_NAME]"
type textarea "[PERSON_NAME]"
type input "[PERSON_NAME]"
type textarea "[PERSON_NAME]"
type input "[PERSON_NAME] i"
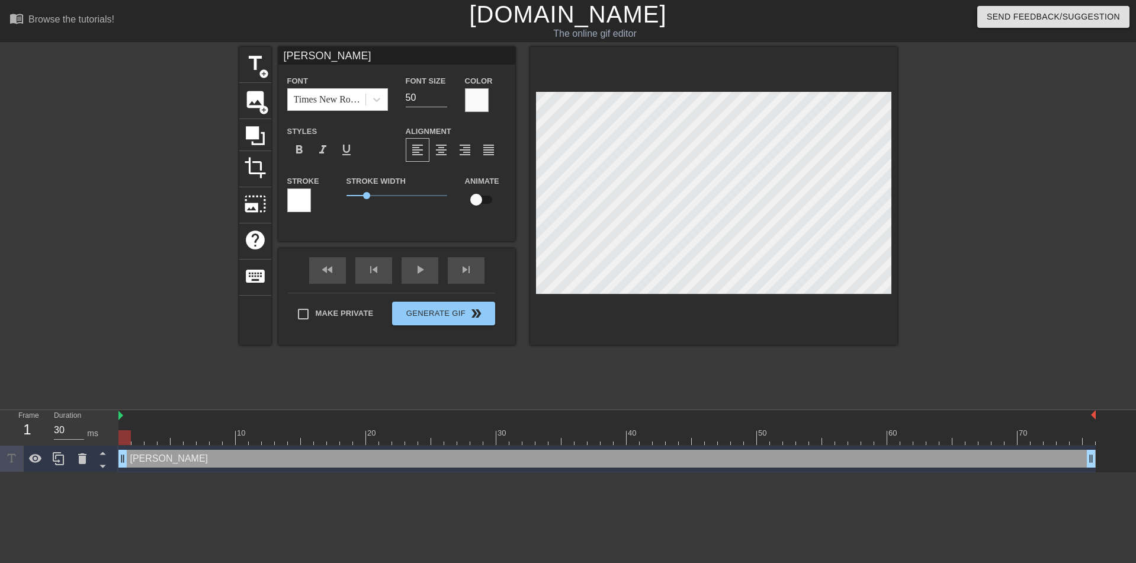
type textarea "[PERSON_NAME] i"
type input "Danarius is"
type textarea "Danarius is"
type input "Danarius is"
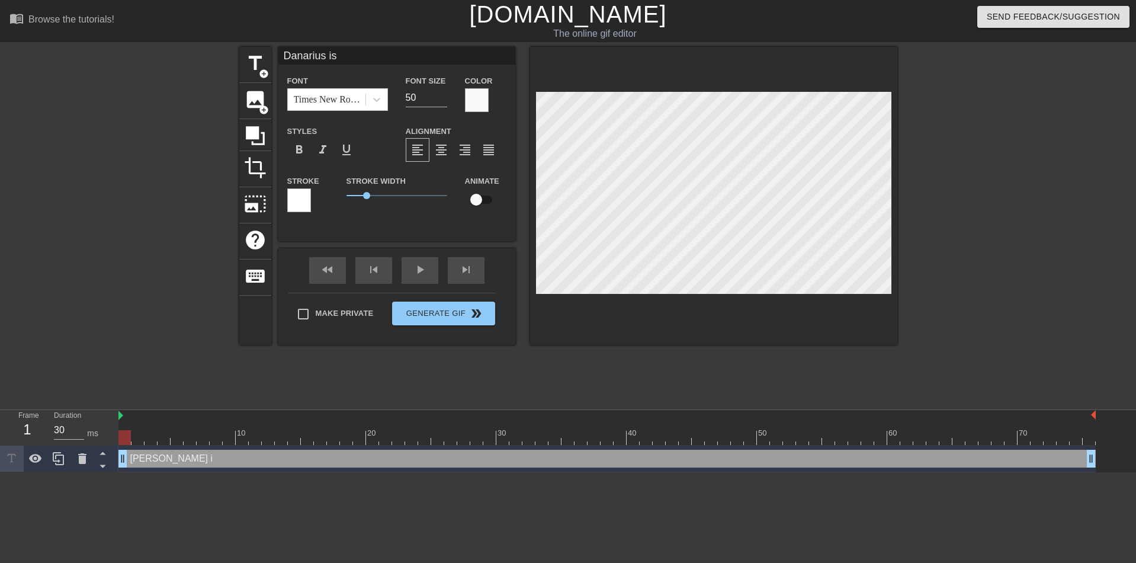
type textarea "Danarius is"
type input "Danarius is"
type textarea "Danarius is"
type input "[PERSON_NAME] i"
type textarea "[PERSON_NAME] i"
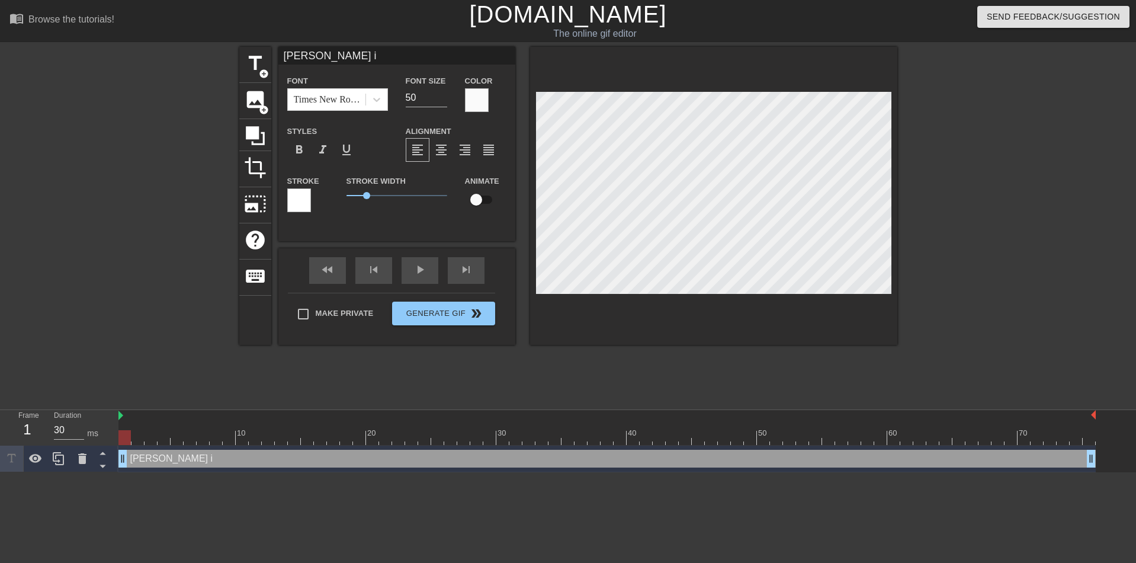
type input "[PERSON_NAME]"
type textarea "[PERSON_NAME]"
type input "[PERSON_NAME]"
type textarea "[PERSON_NAME]"
type input "Danariu"
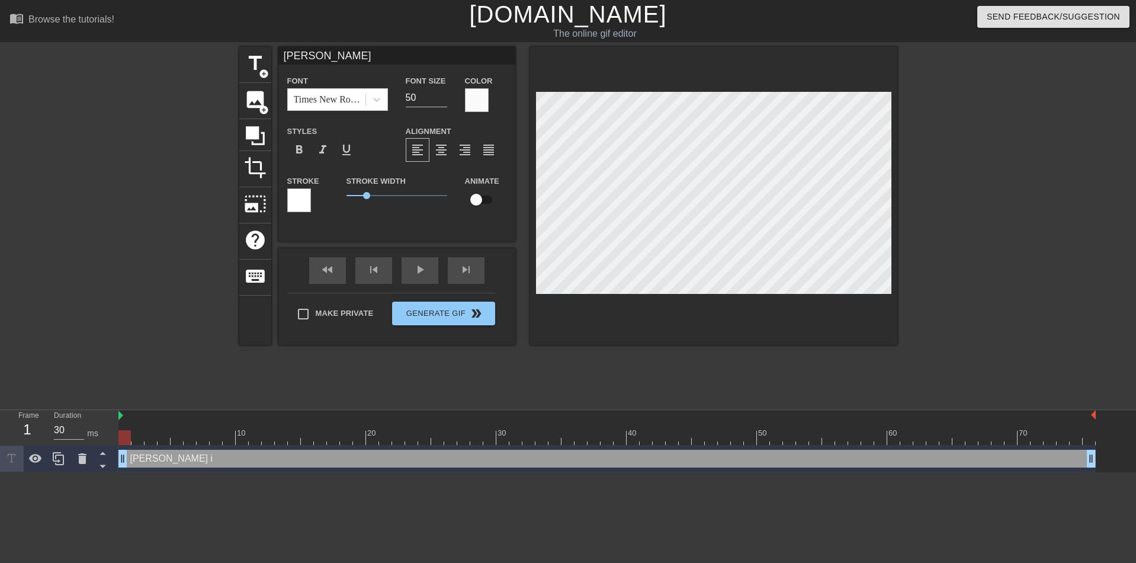
type textarea "Danariu"
type input "Danari"
type textarea "Danari"
type input "Danar"
type textarea "Danar"
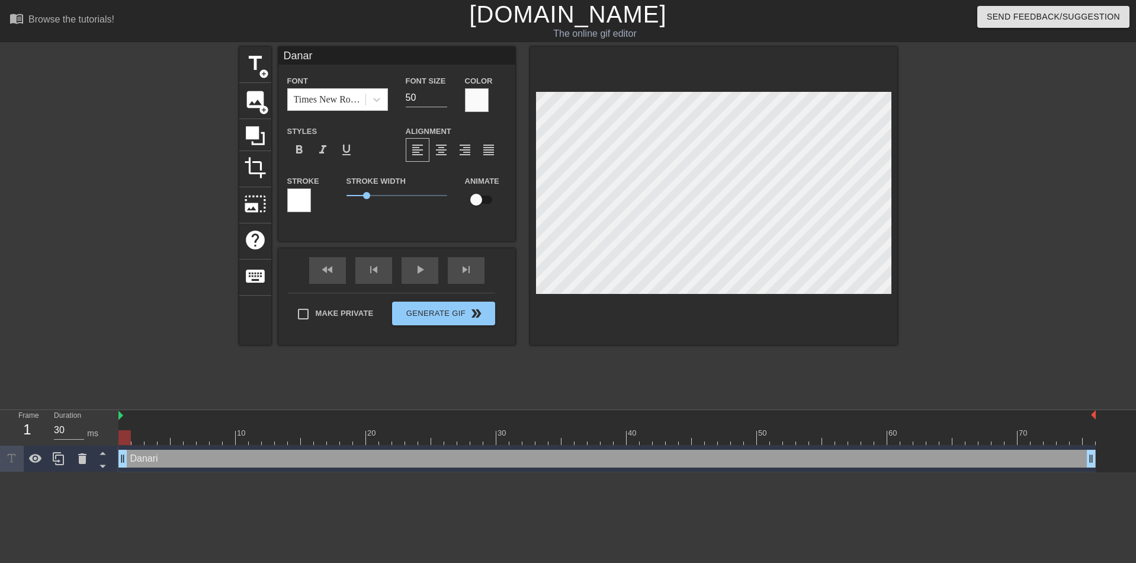
type input "[PERSON_NAME]"
type textarea "[PERSON_NAME]"
type input "[PERSON_NAME]"
type textarea "[PERSON_NAME]"
type input "Da"
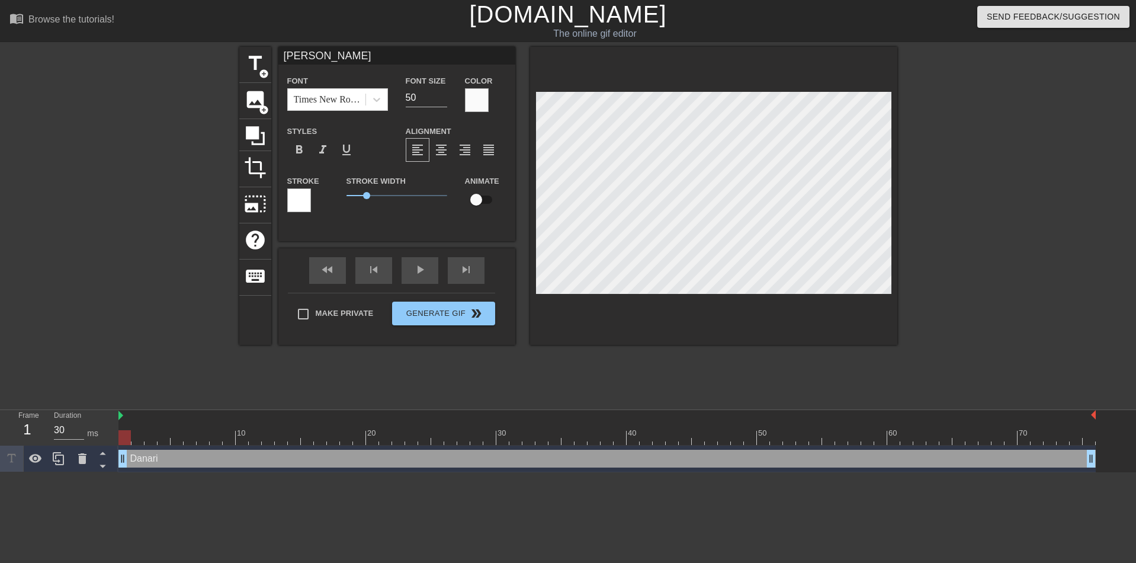
type textarea "Da"
type input "D"
type textarea "D"
type input "D"
type textarea "D"
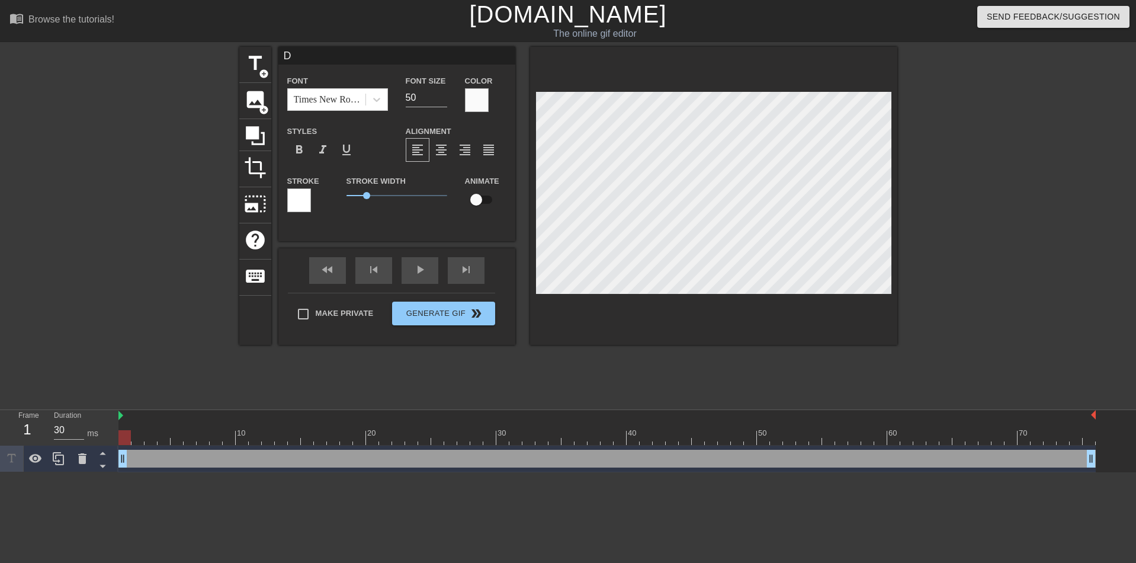
type input "DA"
type textarea "DA"
type input "[PERSON_NAME]"
type textarea "[PERSON_NAME]"
type input "[PERSON_NAME]"
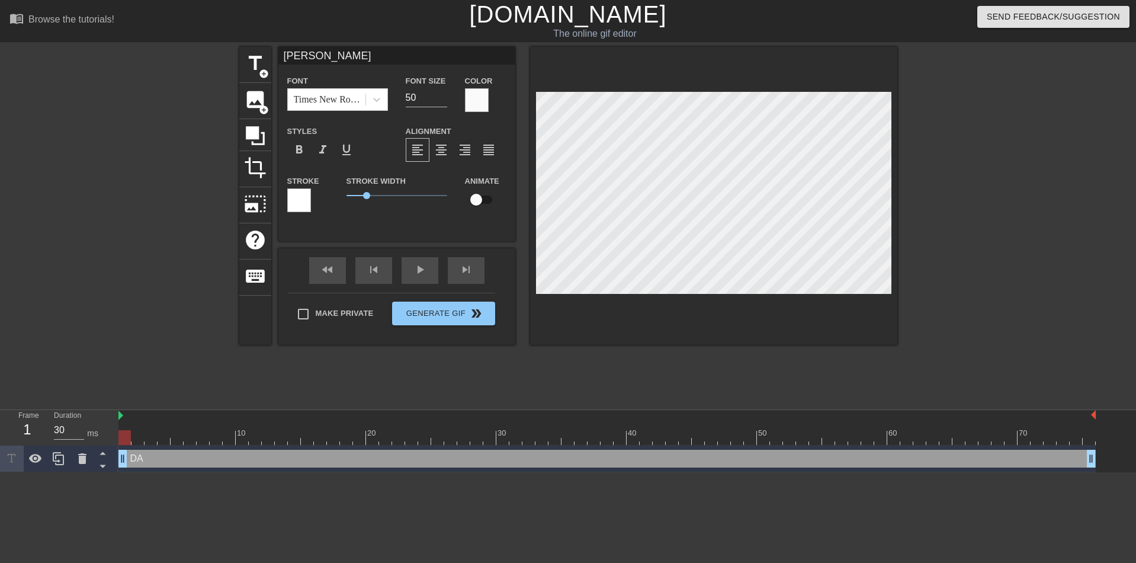
type textarea "[PERSON_NAME]"
type input "DANAR"
type textarea "DANAR"
type input "[PERSON_NAME]"
type textarea "[PERSON_NAME]"
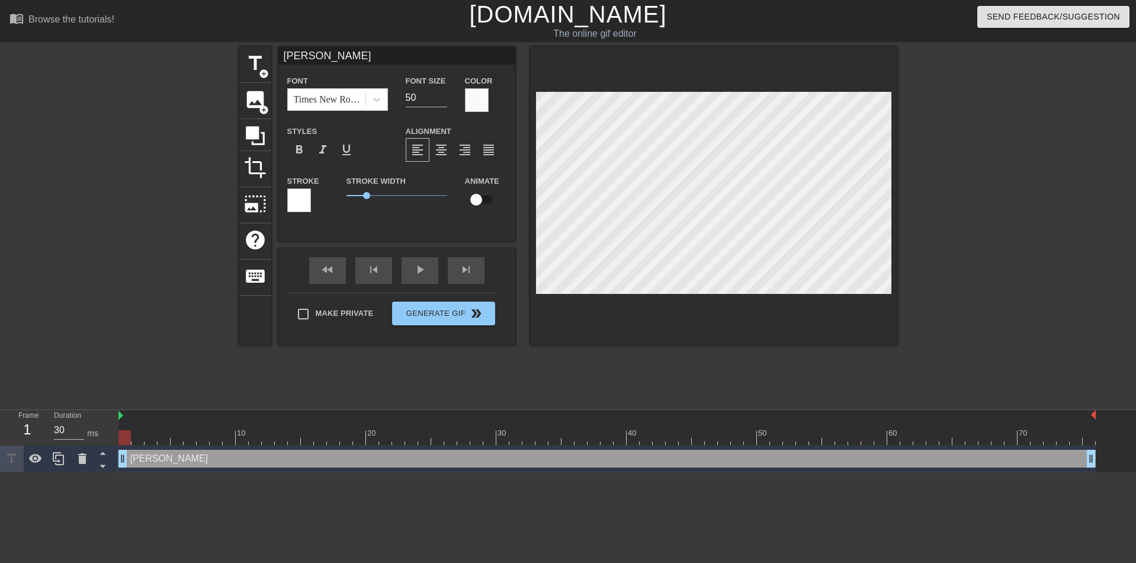
type input "DANARIU"
type textarea "DANARIU"
type input "[PERSON_NAME]"
type textarea "[PERSON_NAME]"
type input "[PERSON_NAME]"
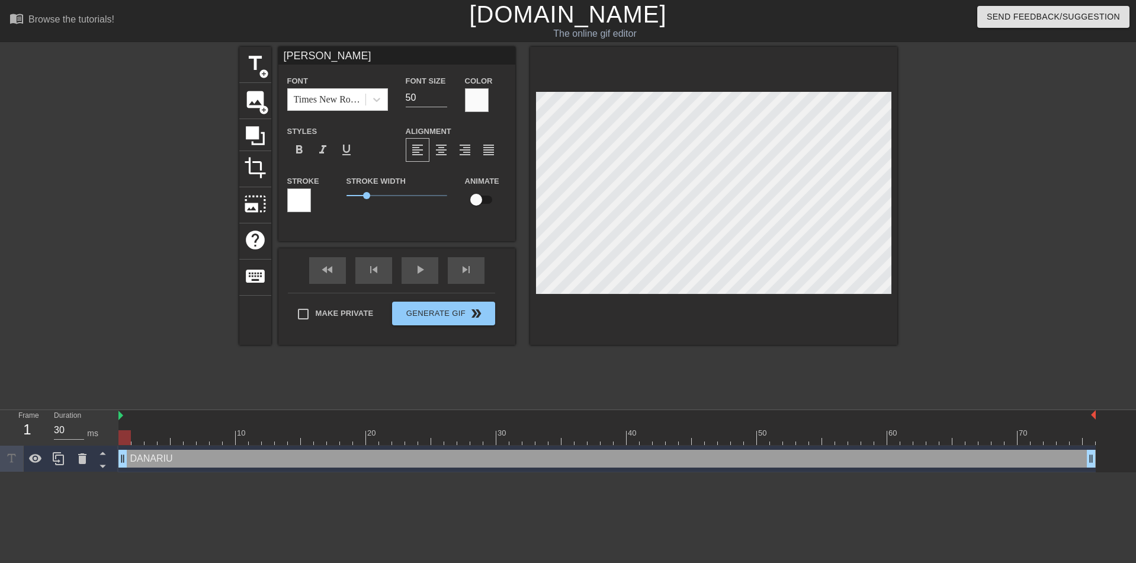
type textarea "[PERSON_NAME]"
type input "[PERSON_NAME]"
type textarea "[PERSON_NAME]"
type input "[PERSON_NAME] IS"
type textarea "[PERSON_NAME] IS"
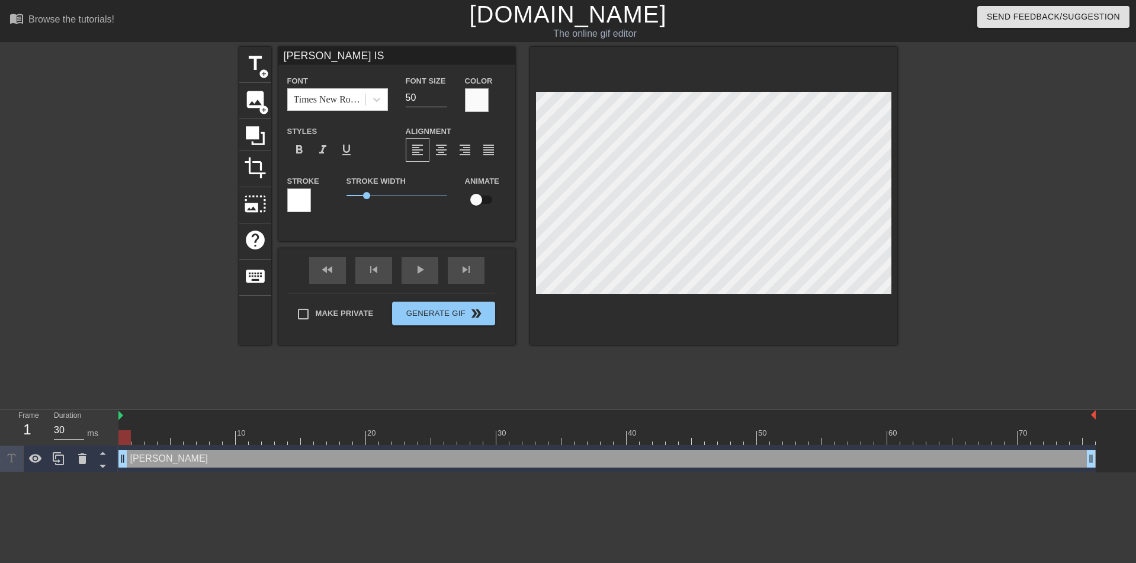
type input "[PERSON_NAME] IS"
type textarea "[PERSON_NAME] IS"
type input "[PERSON_NAME] IS T"
type textarea "[PERSON_NAME] IS T"
type input "[PERSON_NAME] IS TY"
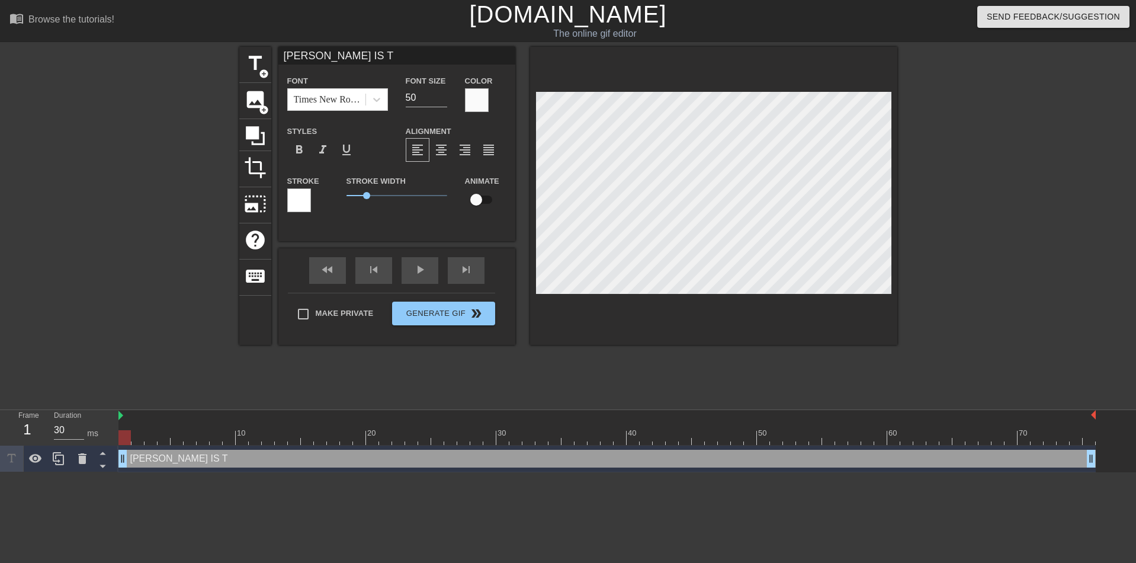
type textarea "[PERSON_NAME] IS TY"
type input "[PERSON_NAME] IS TYP"
type textarea "[PERSON_NAME] IS TYP"
type input "[PERSON_NAME] IS TYPI"
type textarea "[PERSON_NAME] IS TYPI"
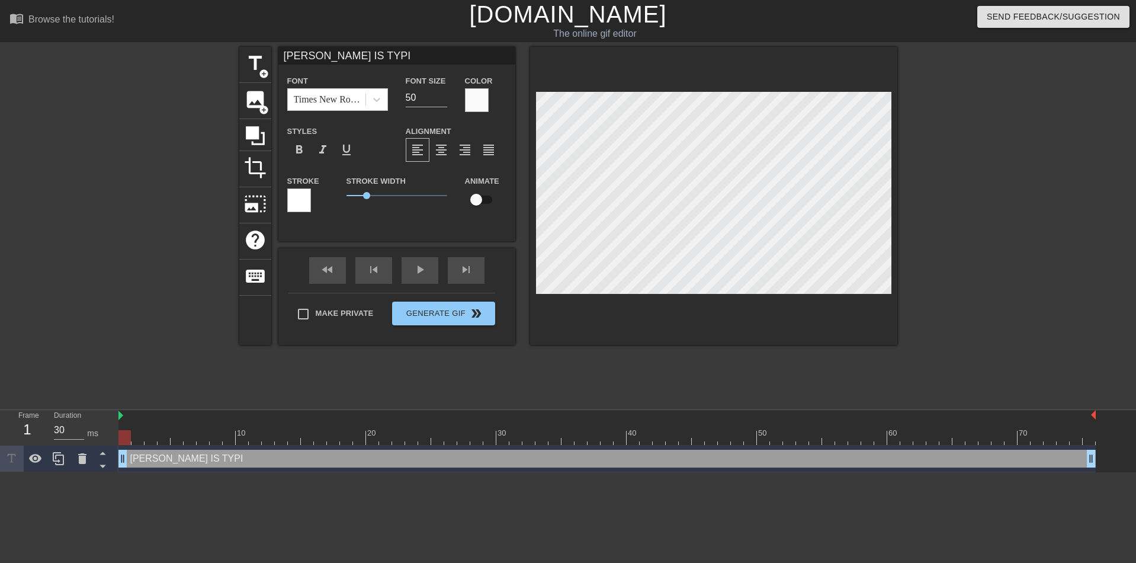
type input "[PERSON_NAME] IS TYPIN"
type textarea "[PERSON_NAME] IS TYPIN"
type input "[PERSON_NAME] IS TYPING"
type textarea "[PERSON_NAME] IS TYPING"
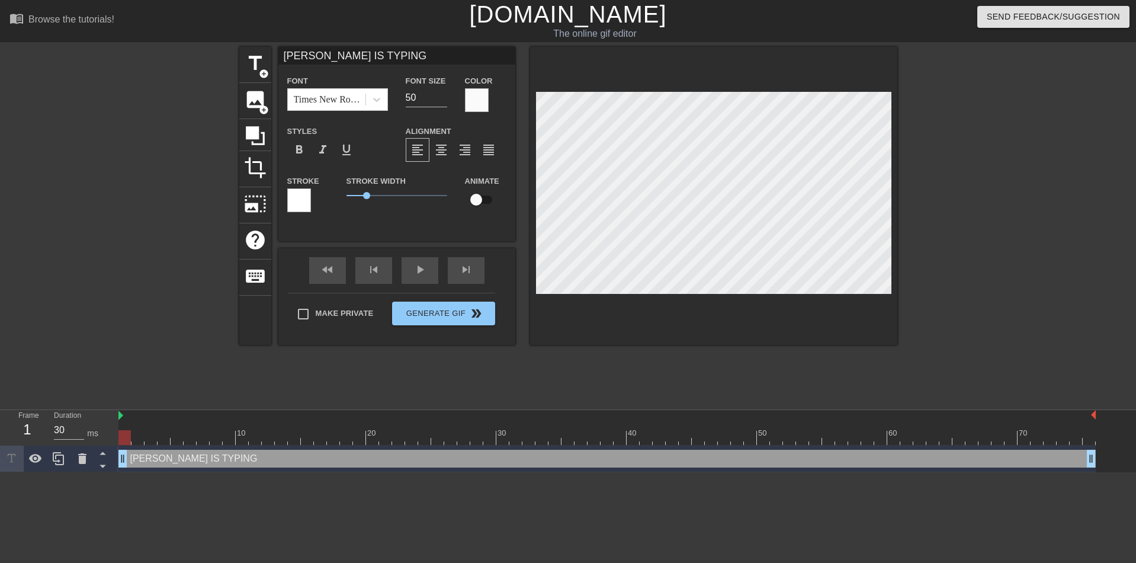
scroll to position [4, 23]
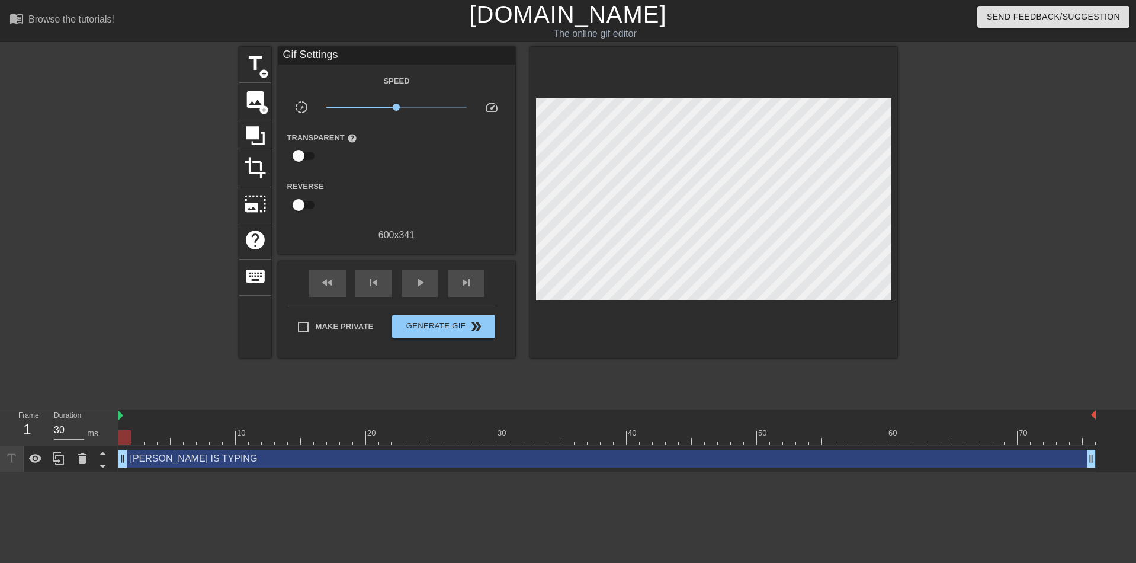
click at [963, 261] on div at bounding box center [1001, 225] width 178 height 356
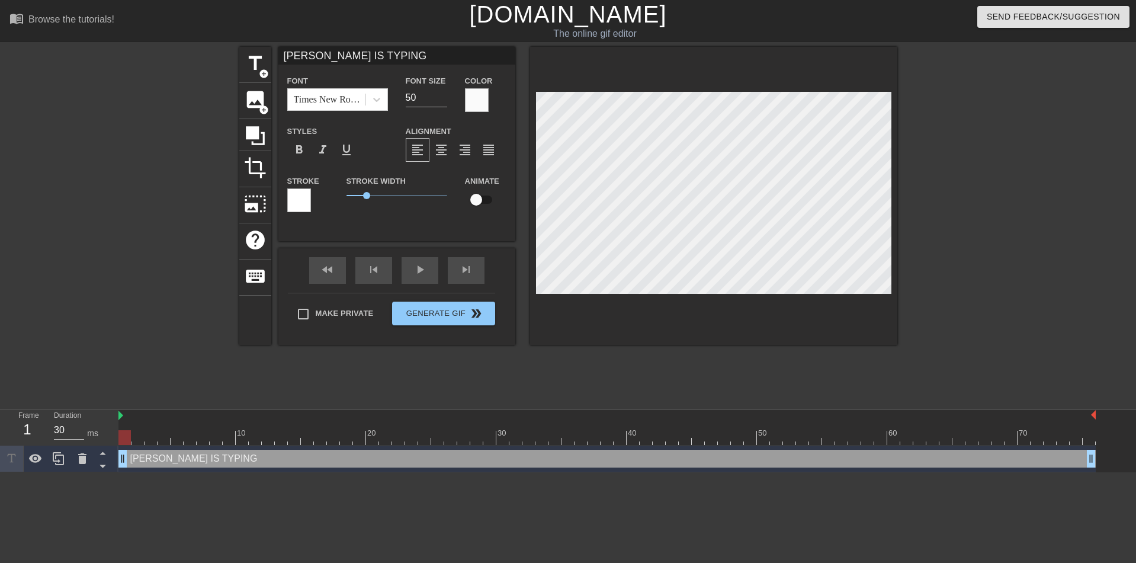
click at [969, 297] on div at bounding box center [1001, 225] width 178 height 356
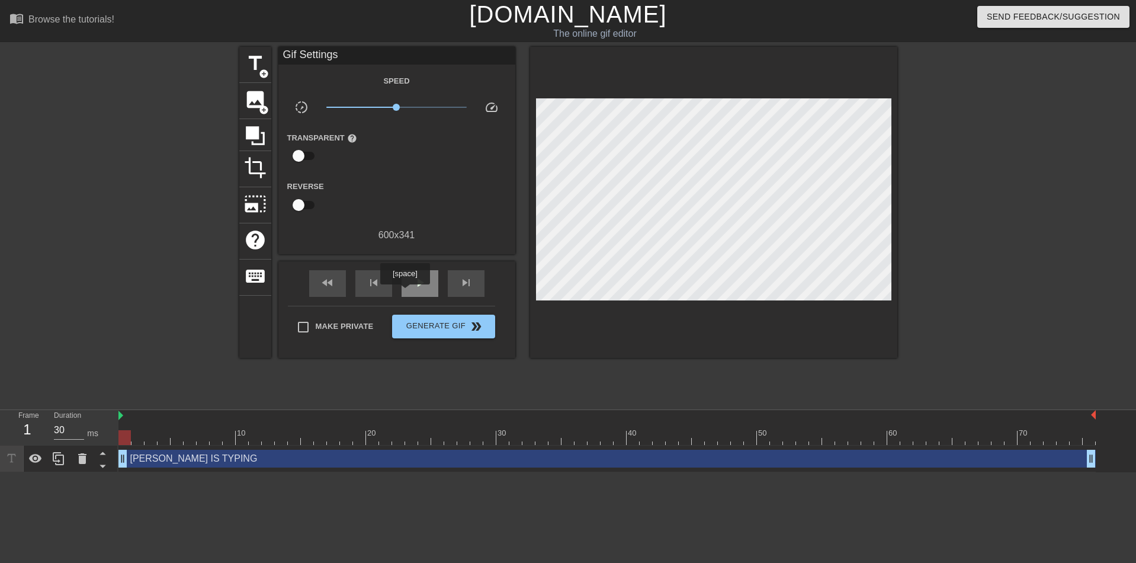
click at [404, 293] on div "play_arrow" at bounding box center [420, 283] width 37 height 27
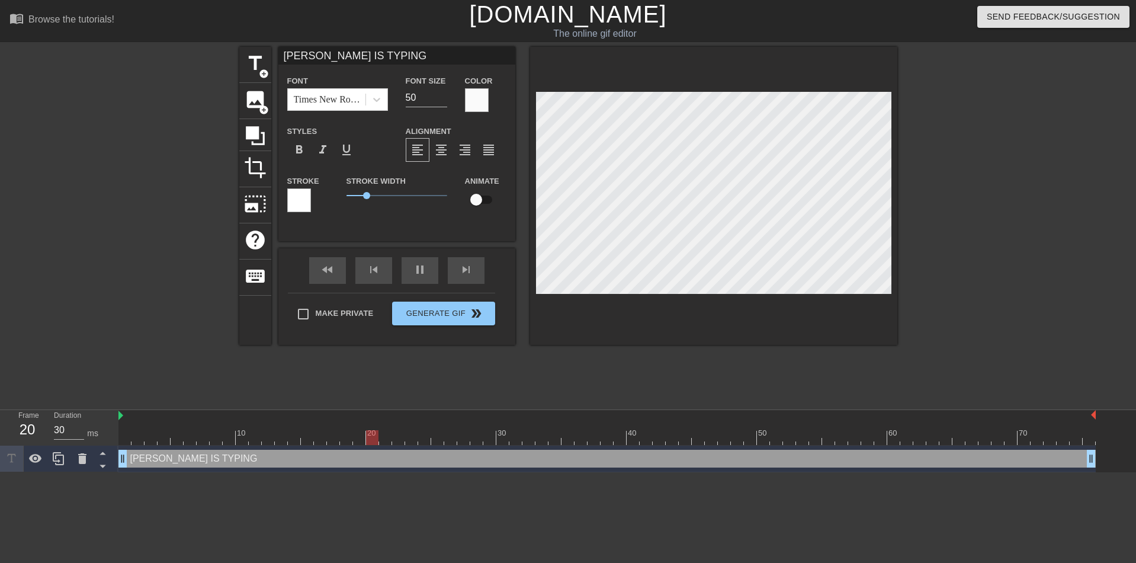
scroll to position [4, 2]
type input "30"
type input "D"
type textarea "D"
type input "Da"
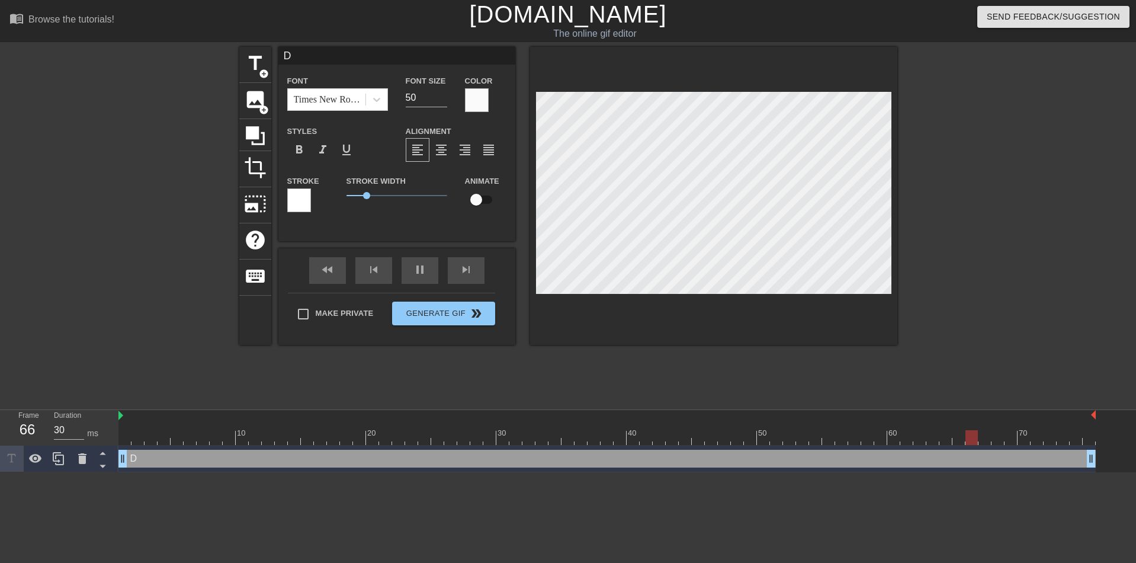
type textarea "Da"
type input "[PERSON_NAME]"
type textarea "[PERSON_NAME]"
type input "[PERSON_NAME]"
type textarea "[PERSON_NAME]"
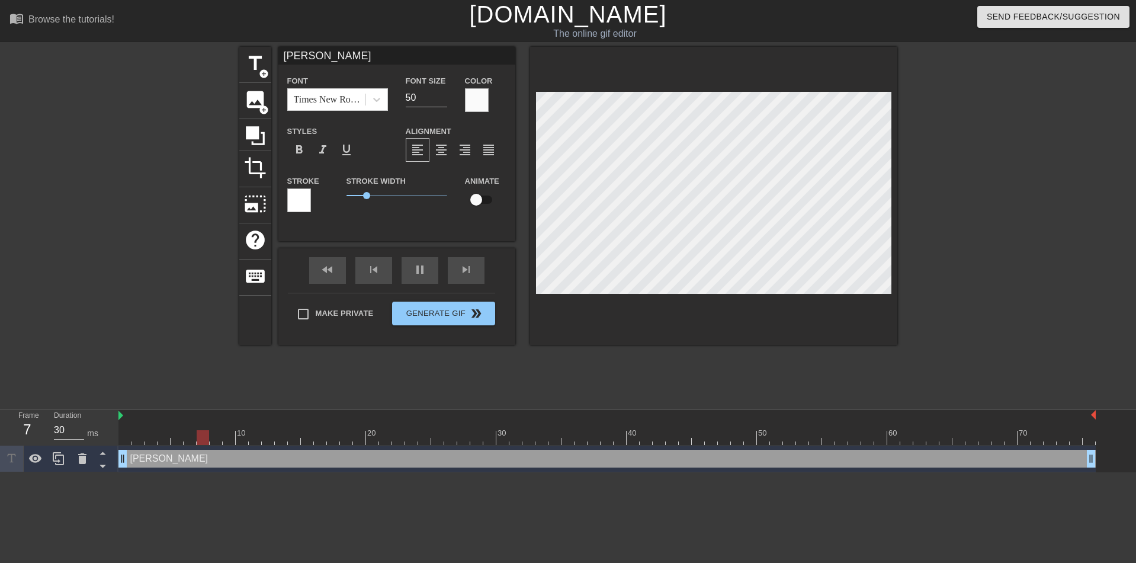
type input "Danar"
type textarea "Danar"
type input "Danari"
type textarea "Danari"
type input "30"
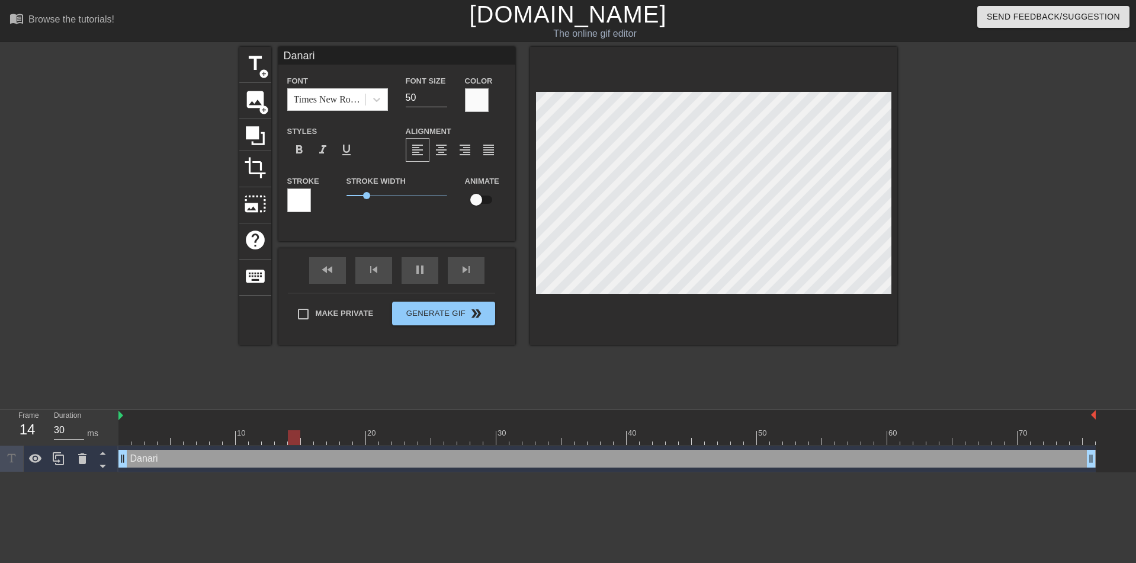
type input "Danariu"
type textarea "Danariu"
type input "[PERSON_NAME]"
type textarea "[PERSON_NAME]"
type input "[PERSON_NAME]"
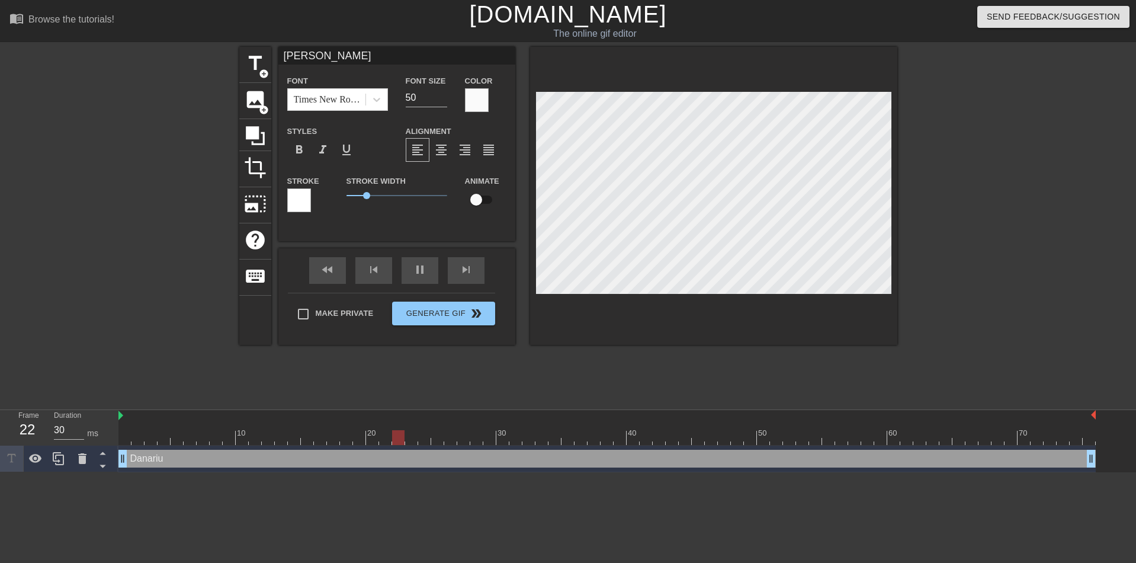
type textarea "[PERSON_NAME]"
type input "[PERSON_NAME] i"
type textarea "[PERSON_NAME] i"
type input "Danarius is"
type textarea "Danarius is"
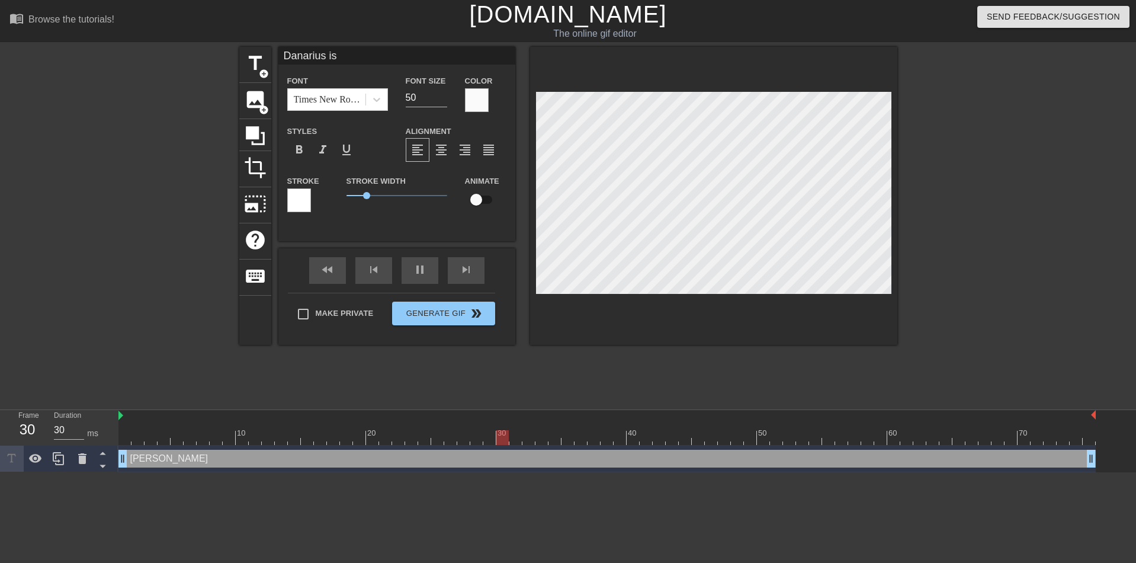
type input "Danarius is"
type textarea "Danarius is"
type input "[PERSON_NAME] is t"
type textarea "[PERSON_NAME] is t"
type input "30"
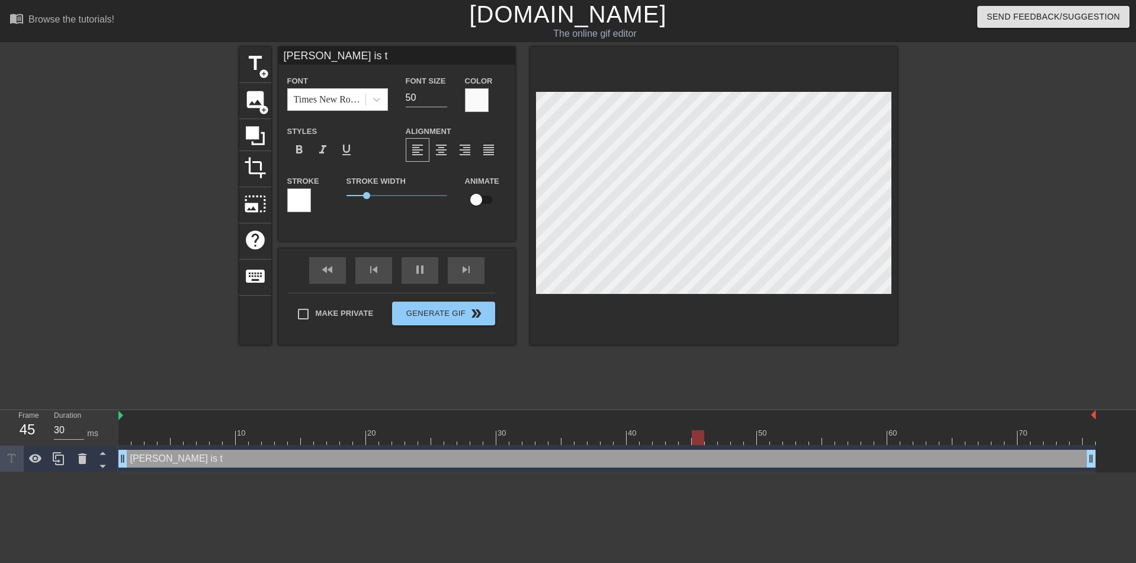
type input "[PERSON_NAME] is ty"
type textarea "[PERSON_NAME] is ty"
type input "Danarius is typ"
type textarea "Danarius is typ"
type input "Danarius is typi"
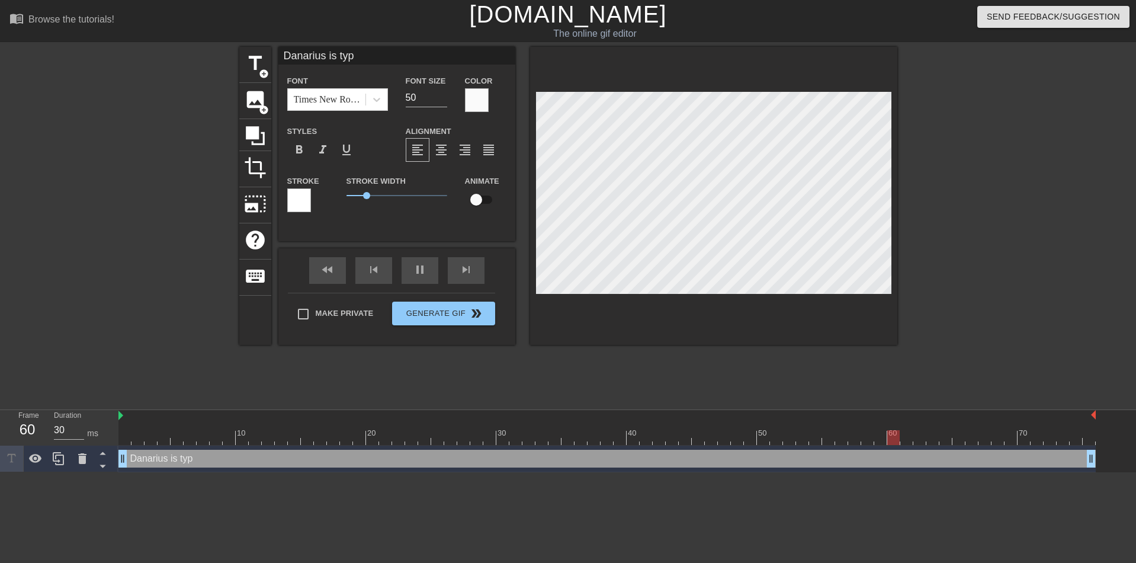
type textarea "Danarius is typi"
type input "Danarius is typin"
type textarea "Danarius is typin"
type input "Danarius is typing"
type textarea "Danarius is typing"
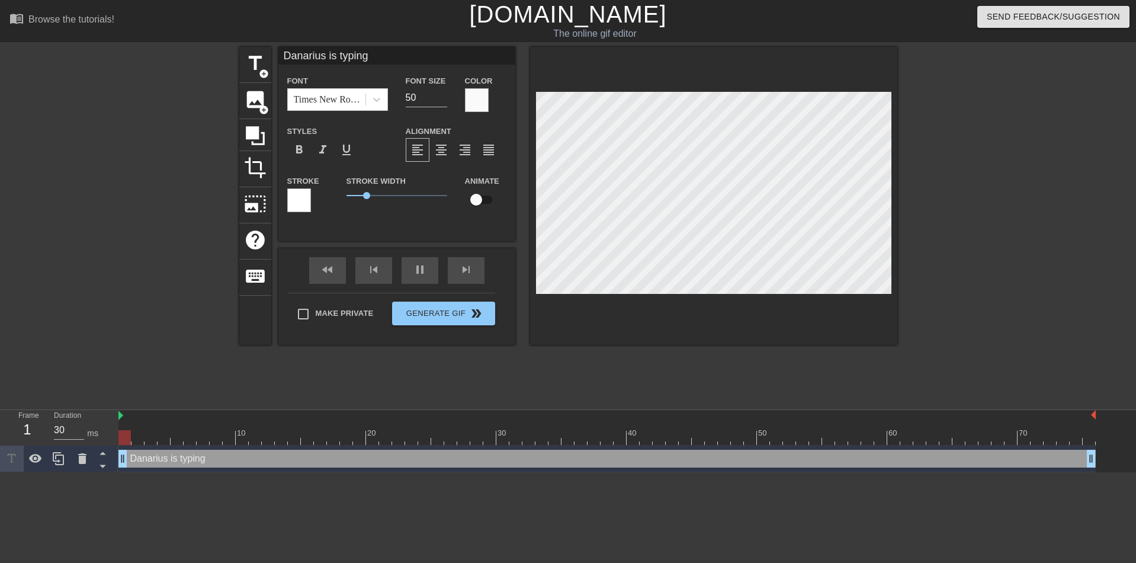
type input "Danarius is typing."
type textarea "Danarius is typing."
type input "Danarius is typing.."
type textarea "Danarius is typing.."
type input "40"
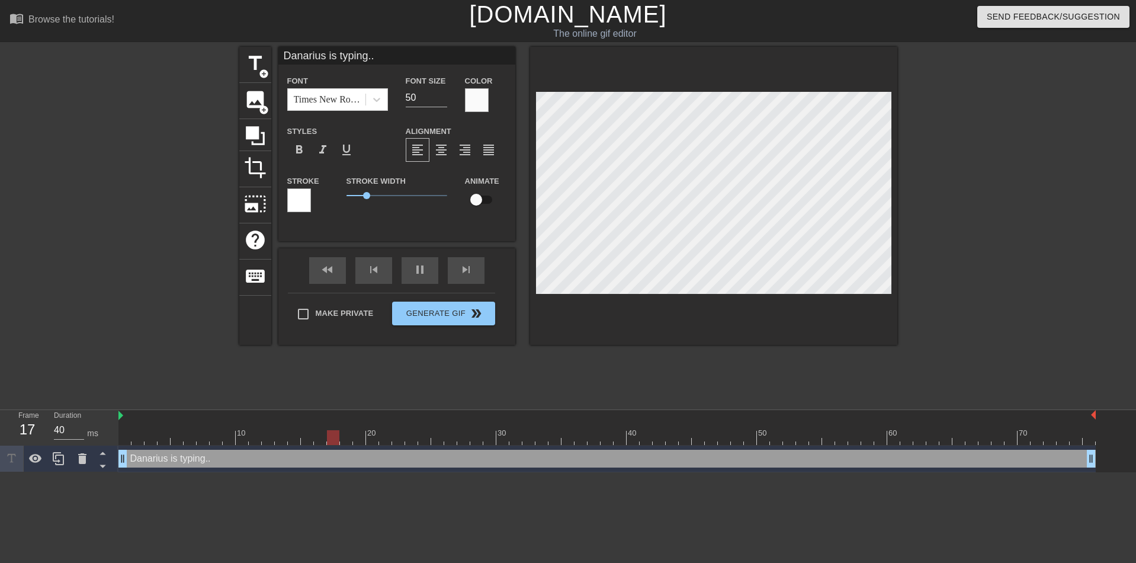
type input "Danarius is typing..."
type textarea "Danarius is typing..."
type input "30"
type input "Danarius is typing...."
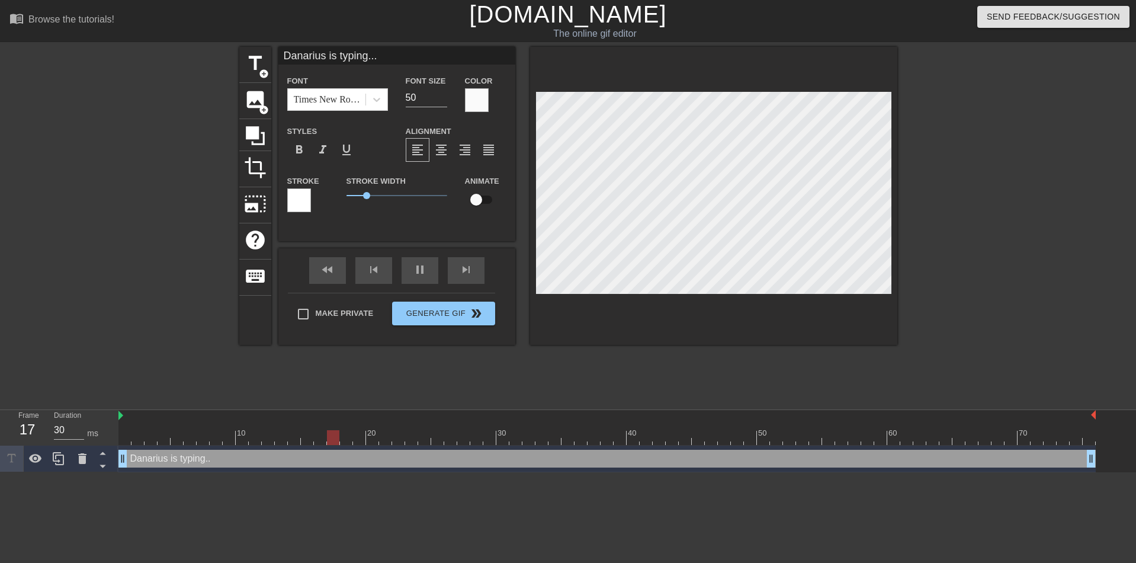
type textarea "Danarius is typing...."
type input "Danarius is typing..."
type textarea "Danarius is typing..."
type input "Danarius is typing.."
type textarea "Danarius is typing.."
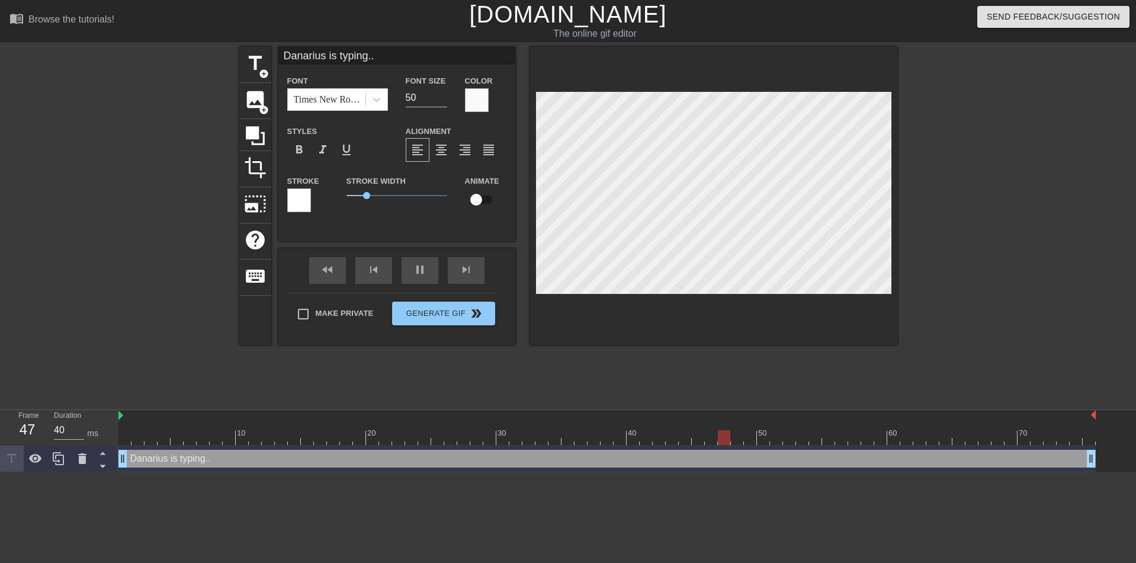
type input "30"
type input "Danarius is typing."
type textarea "Danarius is typing."
type input "Danarius is typing"
type textarea "Danarius is typing"
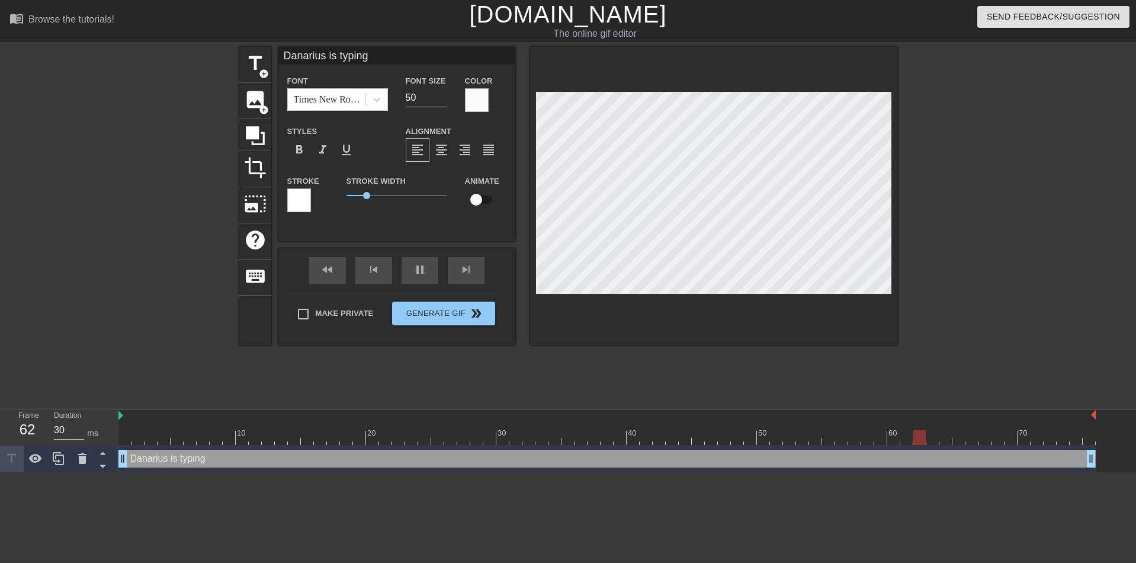
scroll to position [4, 29]
click at [1010, 308] on div at bounding box center [1001, 225] width 178 height 356
click at [1024, 247] on div at bounding box center [1001, 225] width 178 height 356
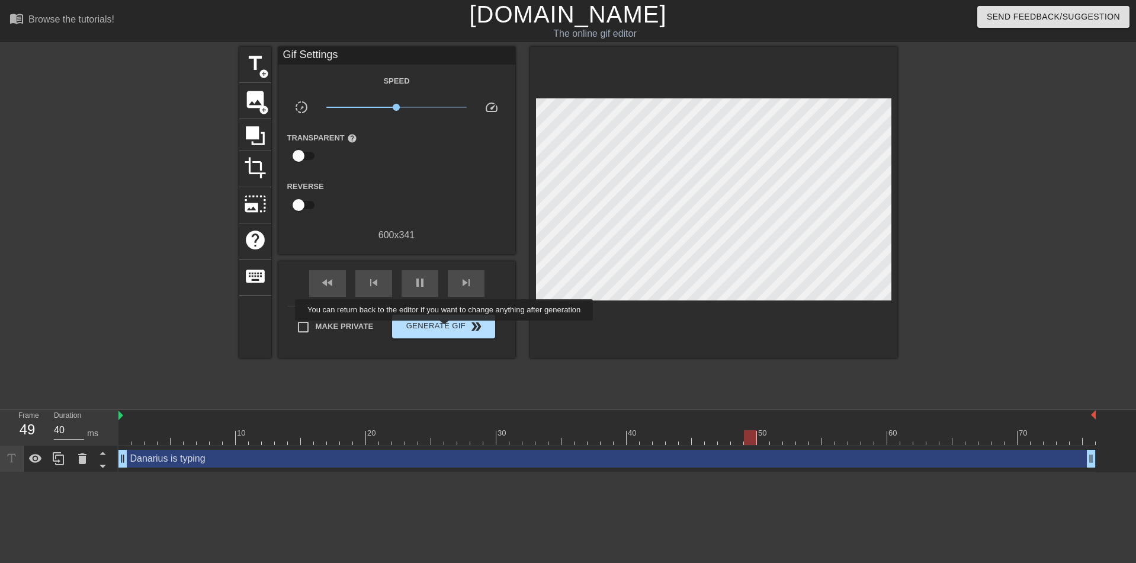
type input "30"
click at [446, 329] on span "Generate Gif double_arrow" at bounding box center [443, 326] width 93 height 14
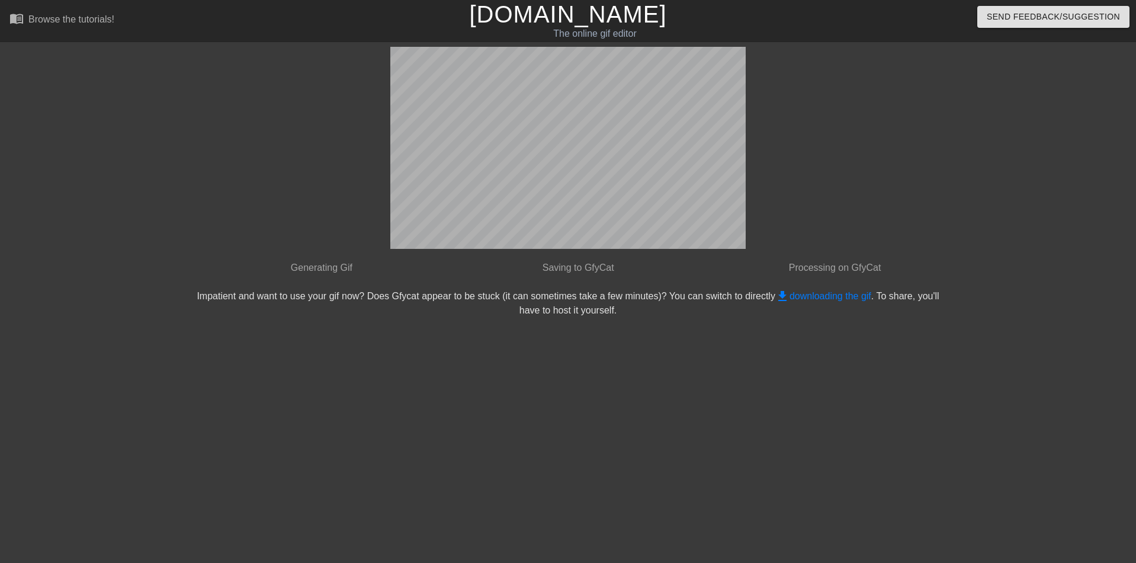
drag, startPoint x: 761, startPoint y: 252, endPoint x: 825, endPoint y: 296, distance: 77.6
click at [825, 296] on link "get_app downloading the gif" at bounding box center [824, 296] width 96 height 10
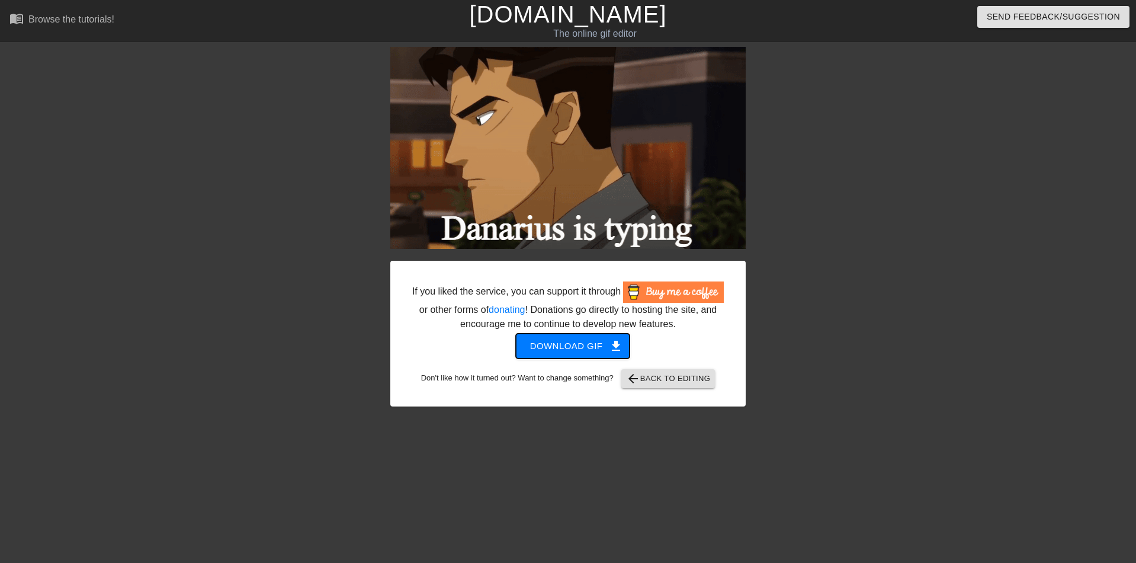
click at [556, 348] on span "Download gif get_app" at bounding box center [573, 345] width 86 height 15
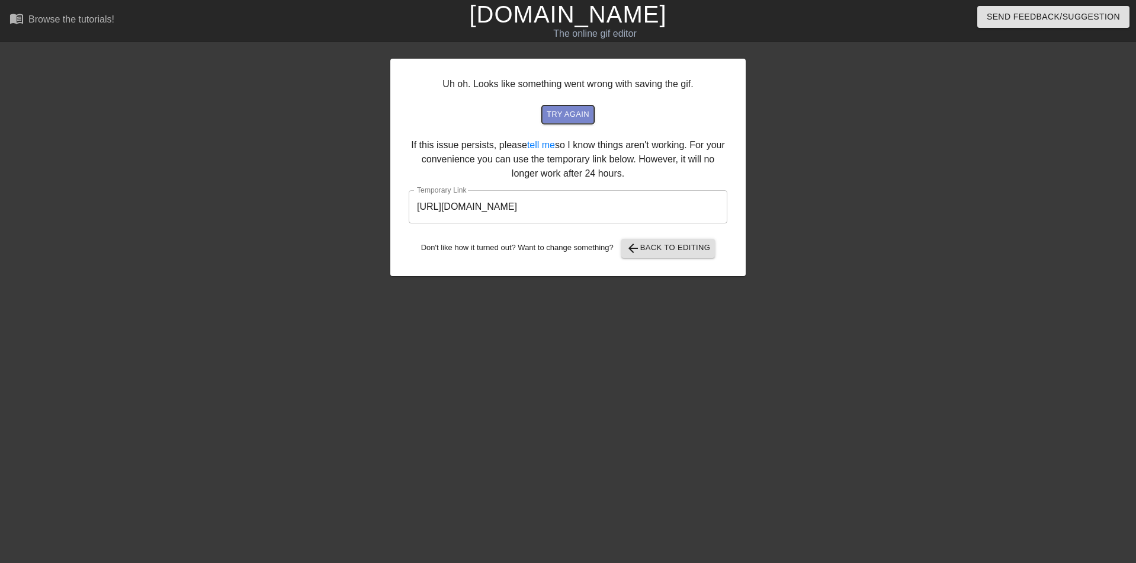
click at [562, 113] on span "try again" at bounding box center [568, 115] width 43 height 14
